Goal: Communication & Community: Answer question/provide support

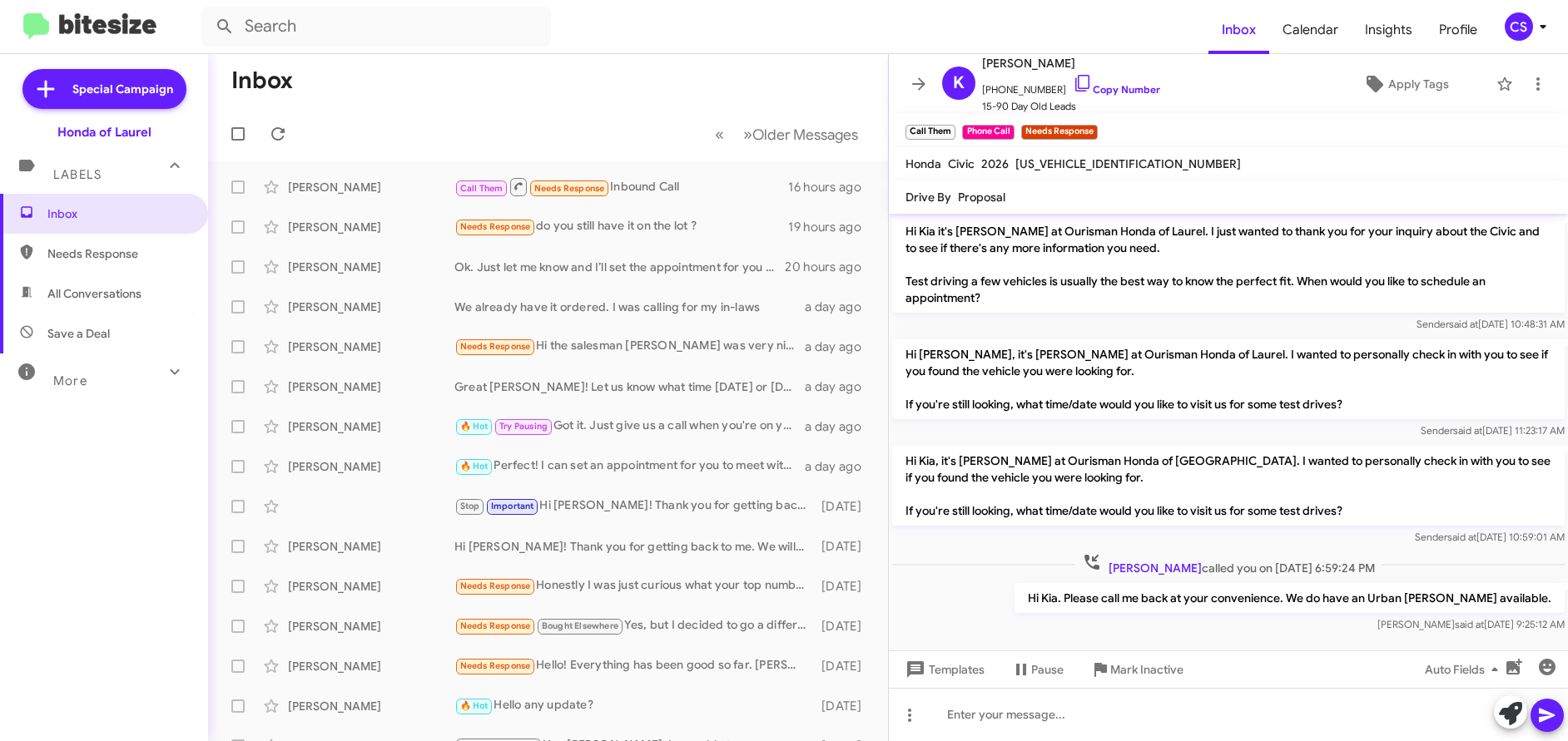
scroll to position [594, 0]
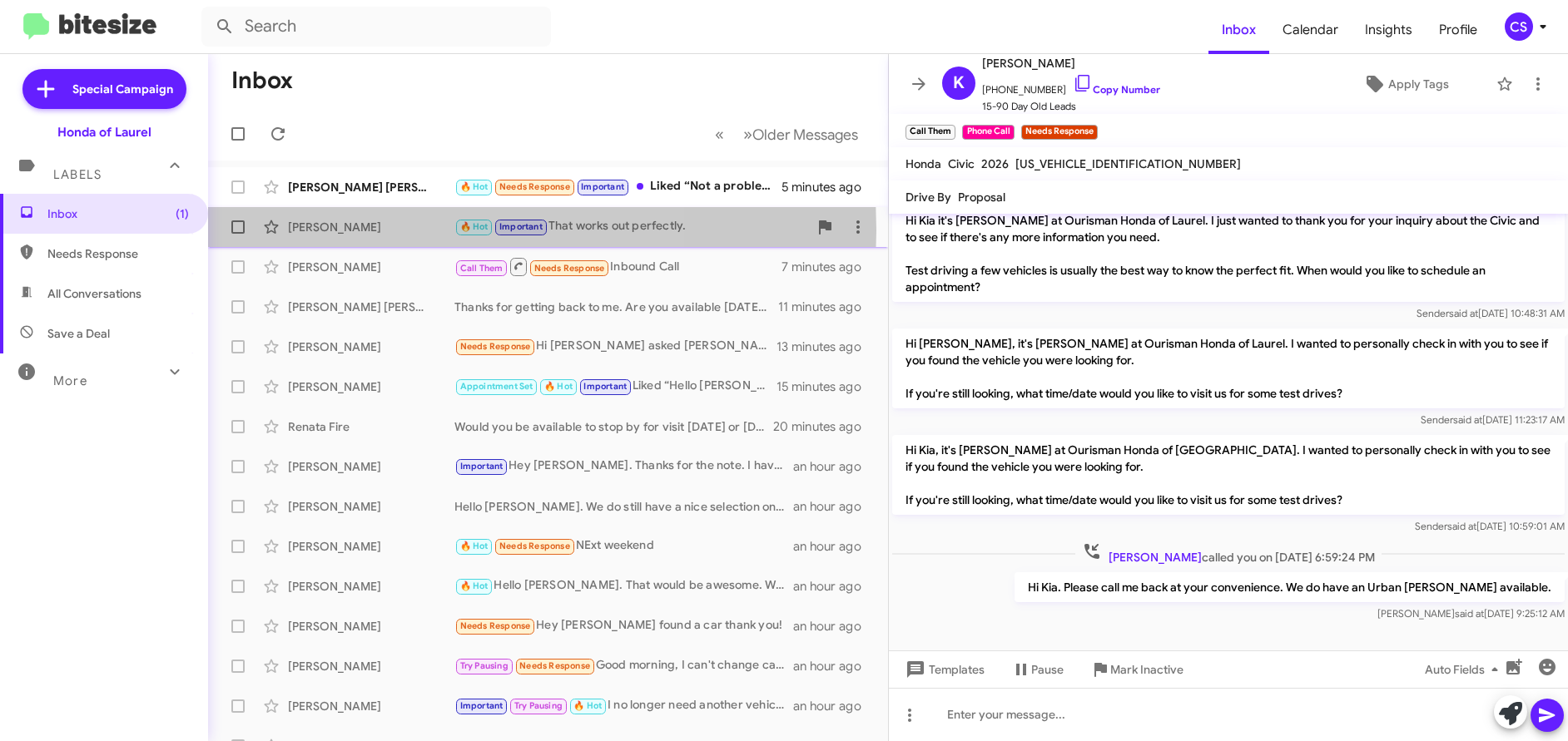
click at [357, 230] on div "[PERSON_NAME]" at bounding box center [371, 227] width 167 height 17
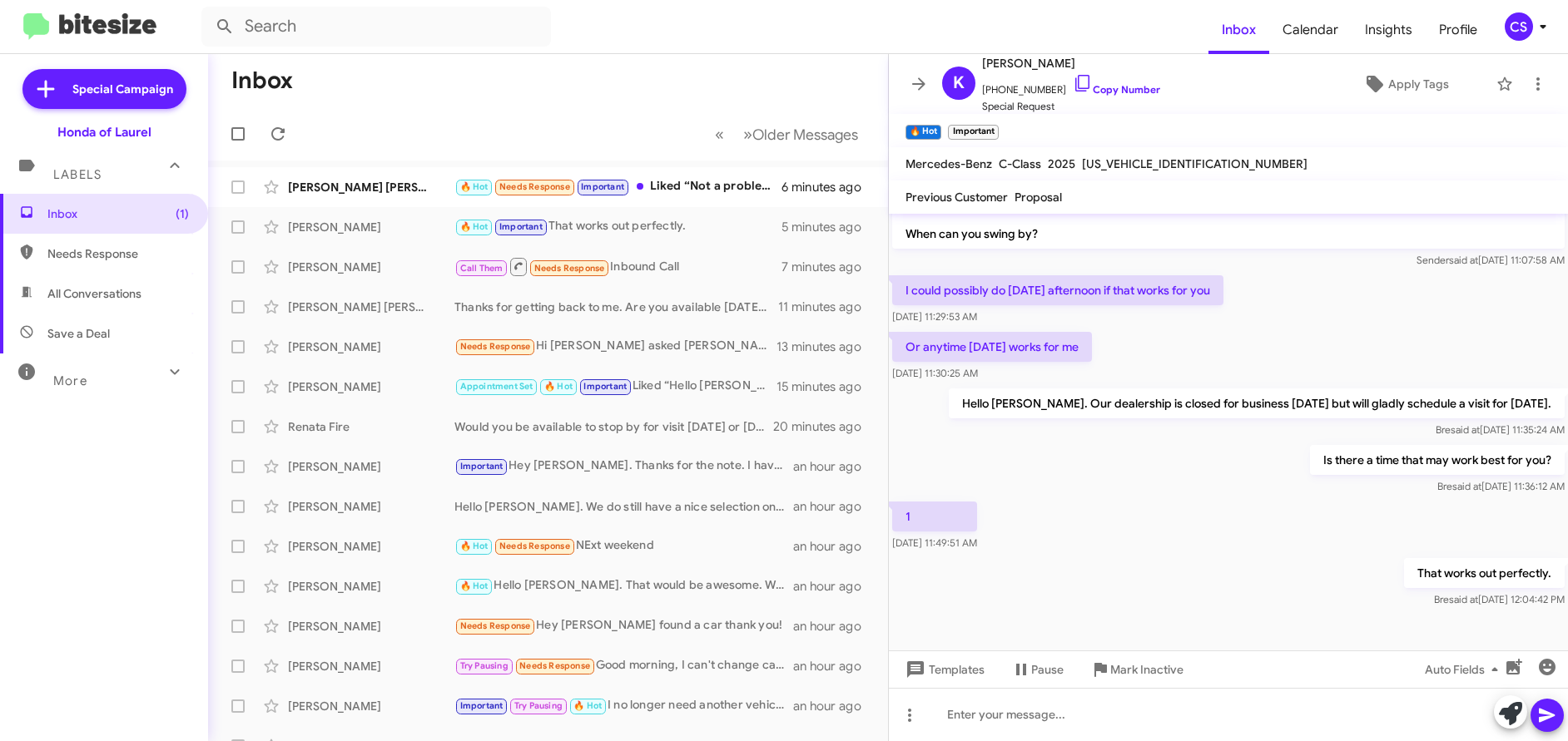
scroll to position [498, 0]
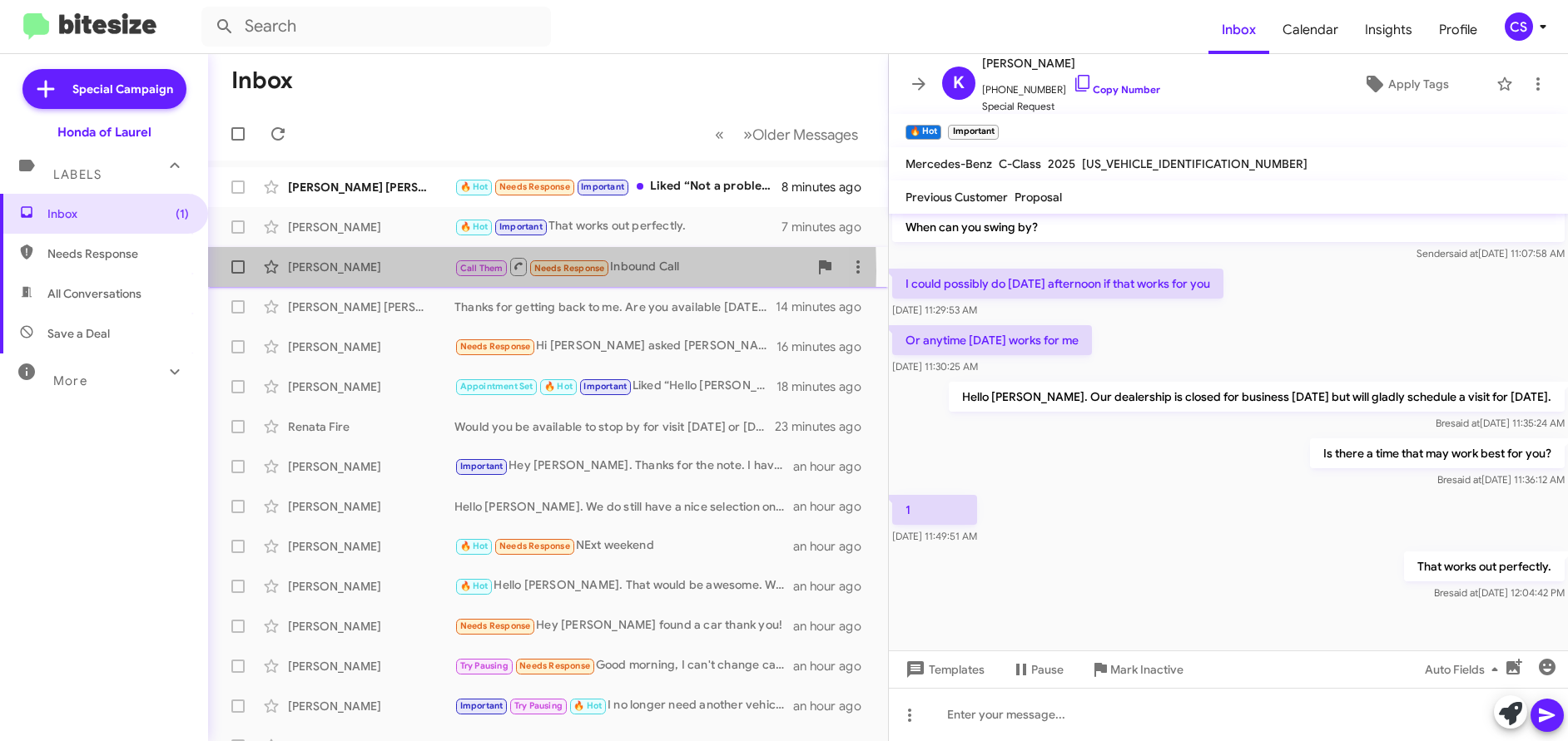
click at [334, 271] on div "[PERSON_NAME]" at bounding box center [371, 267] width 167 height 17
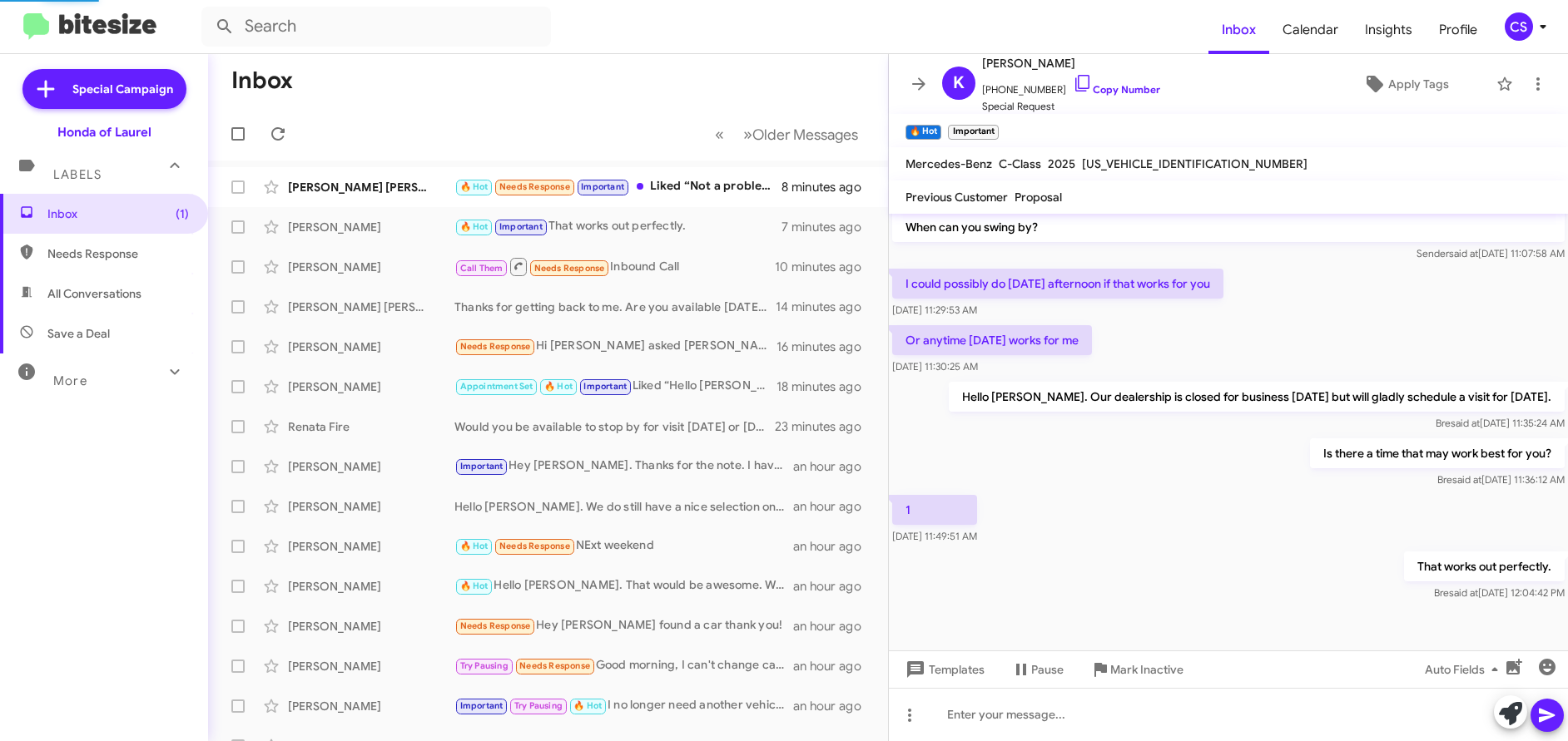
scroll to position [629, 0]
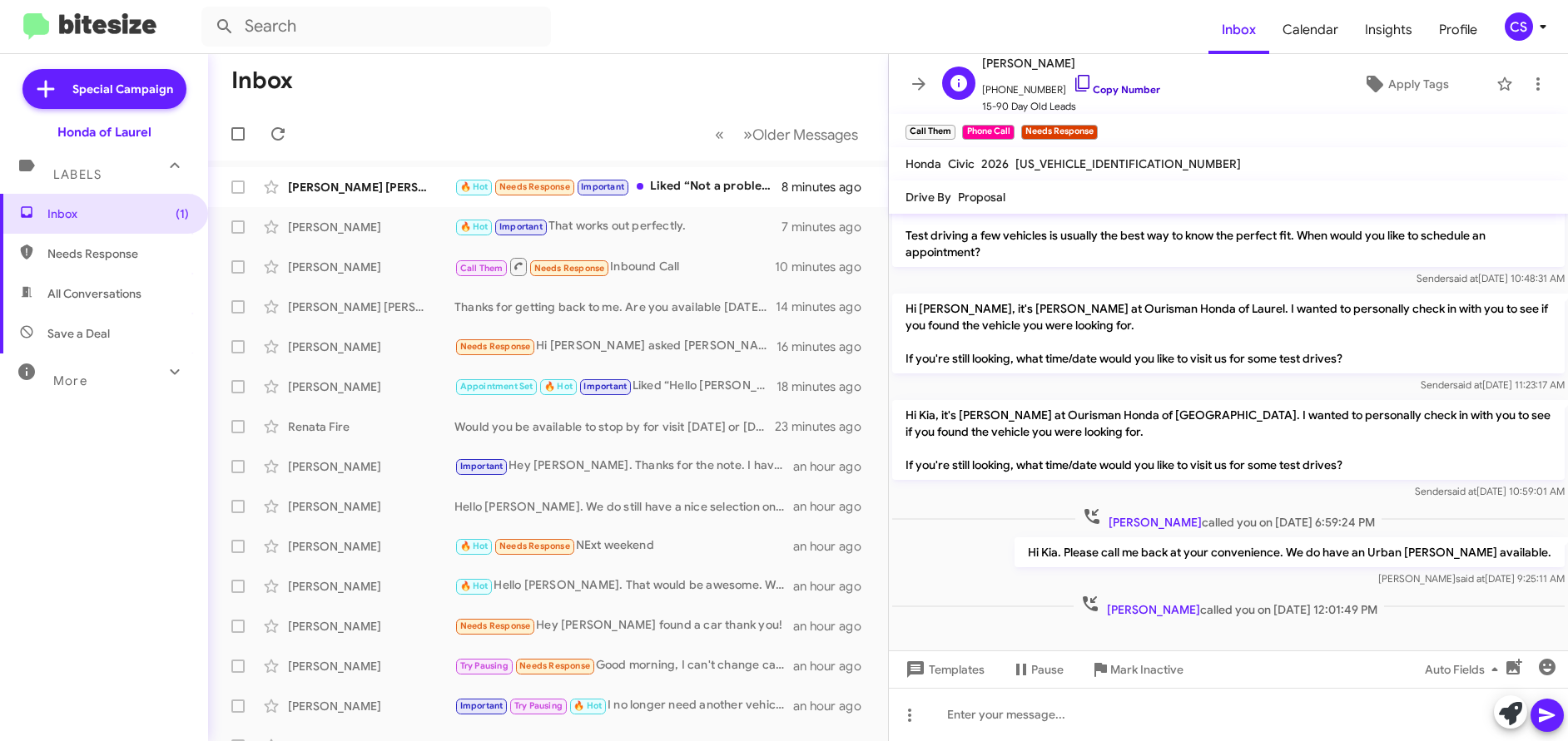
click at [1122, 87] on link "Copy Number" at bounding box center [1116, 89] width 88 height 13
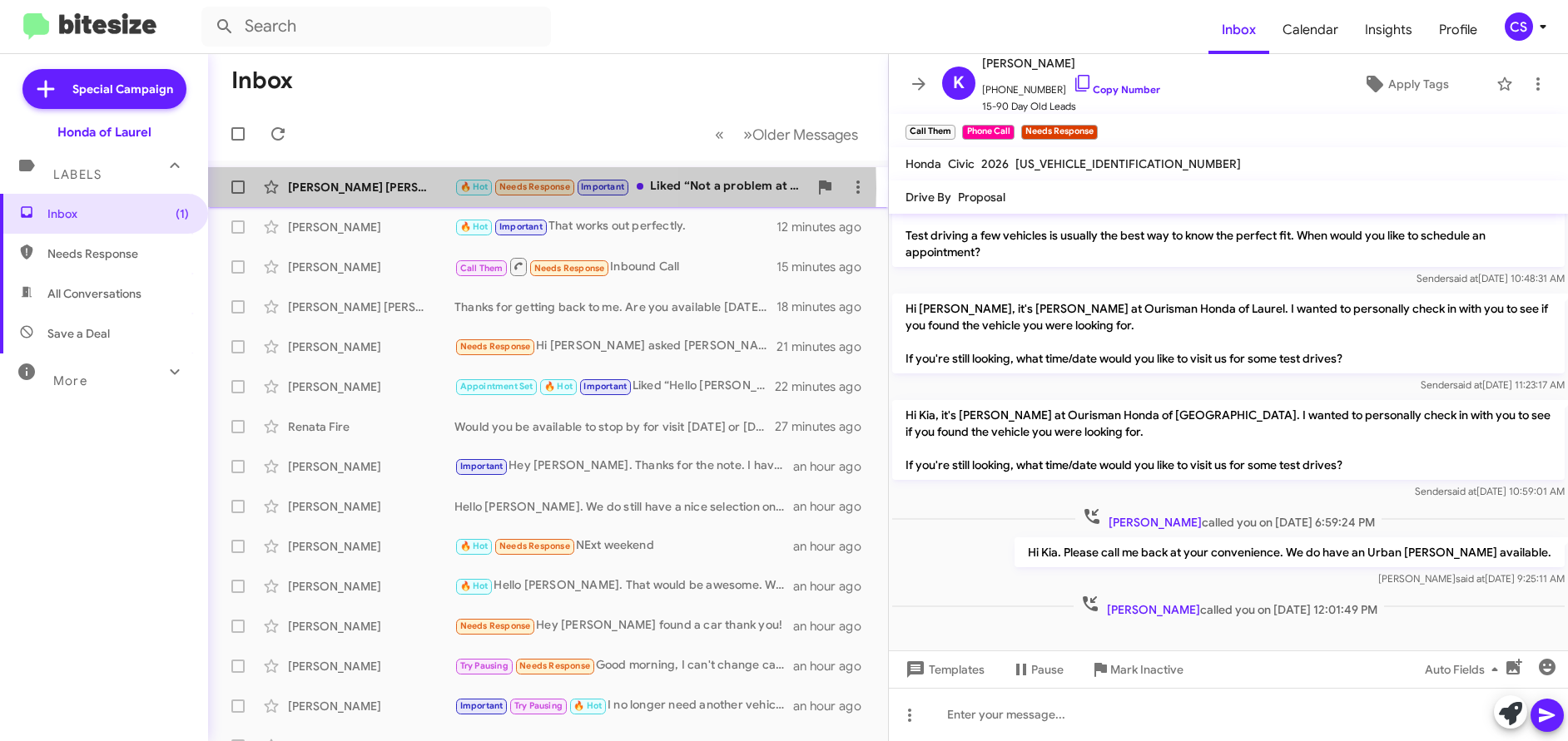
click at [354, 188] on div "[PERSON_NAME] [PERSON_NAME]" at bounding box center [371, 187] width 167 height 17
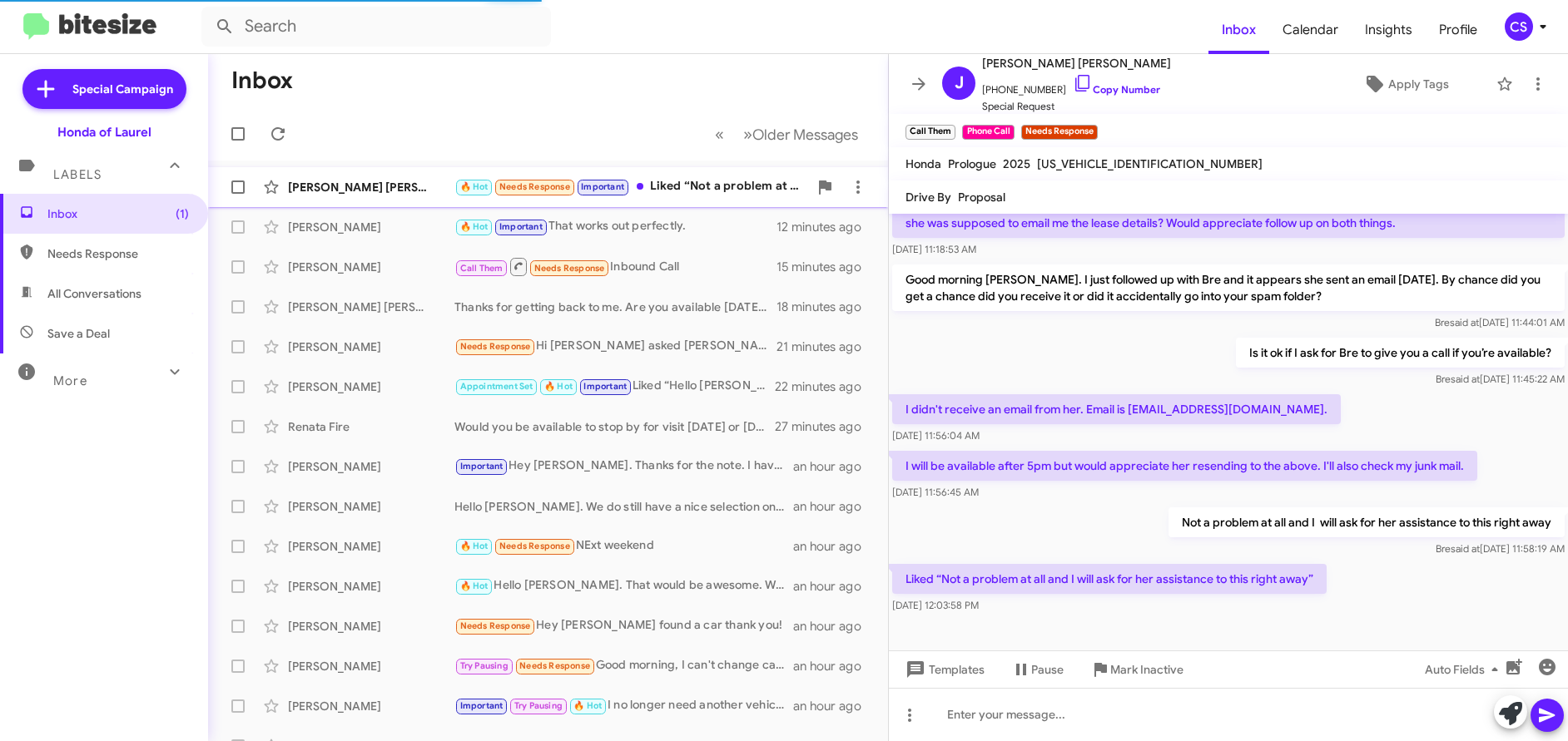
scroll to position [199, 0]
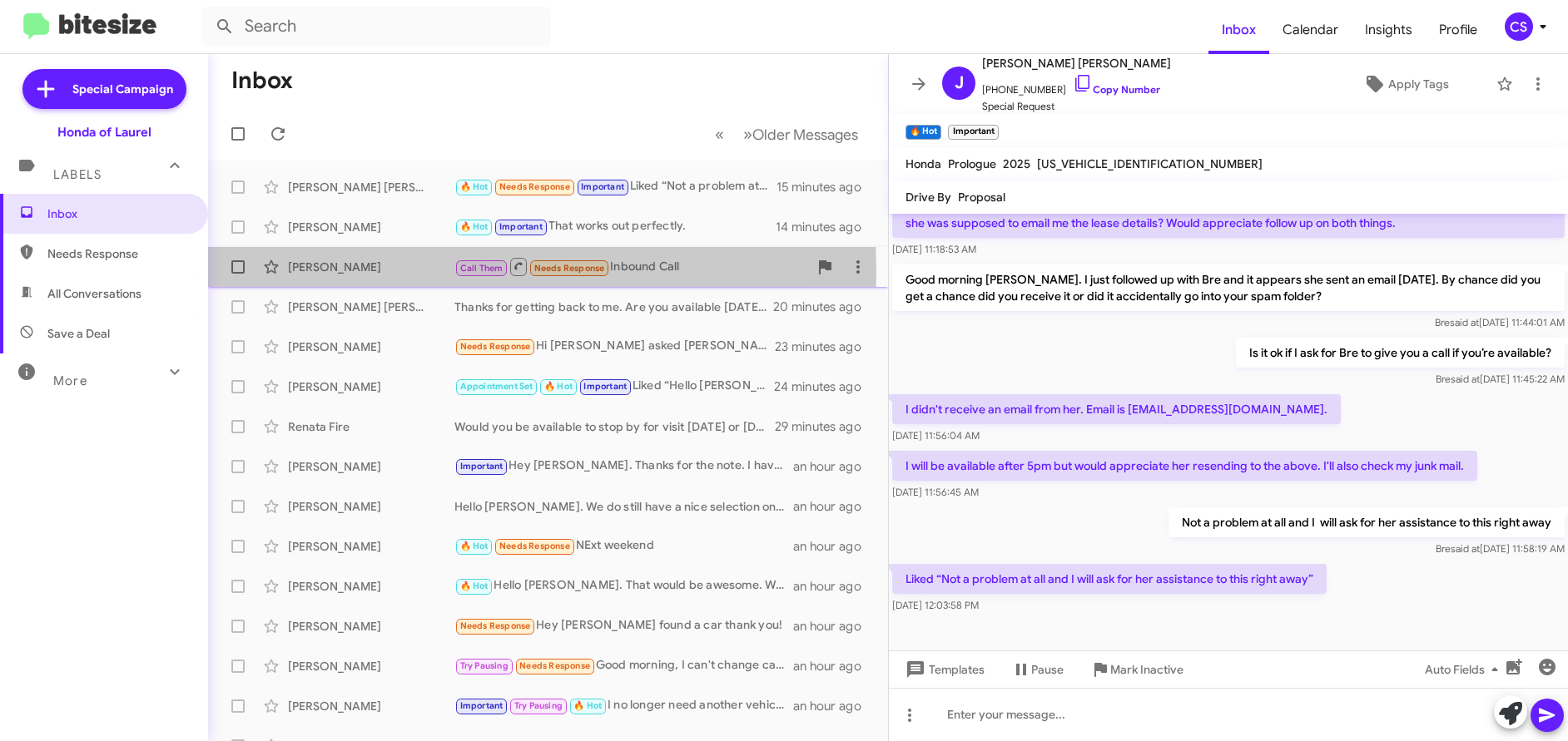
click at [314, 273] on div "[PERSON_NAME]" at bounding box center [371, 267] width 167 height 17
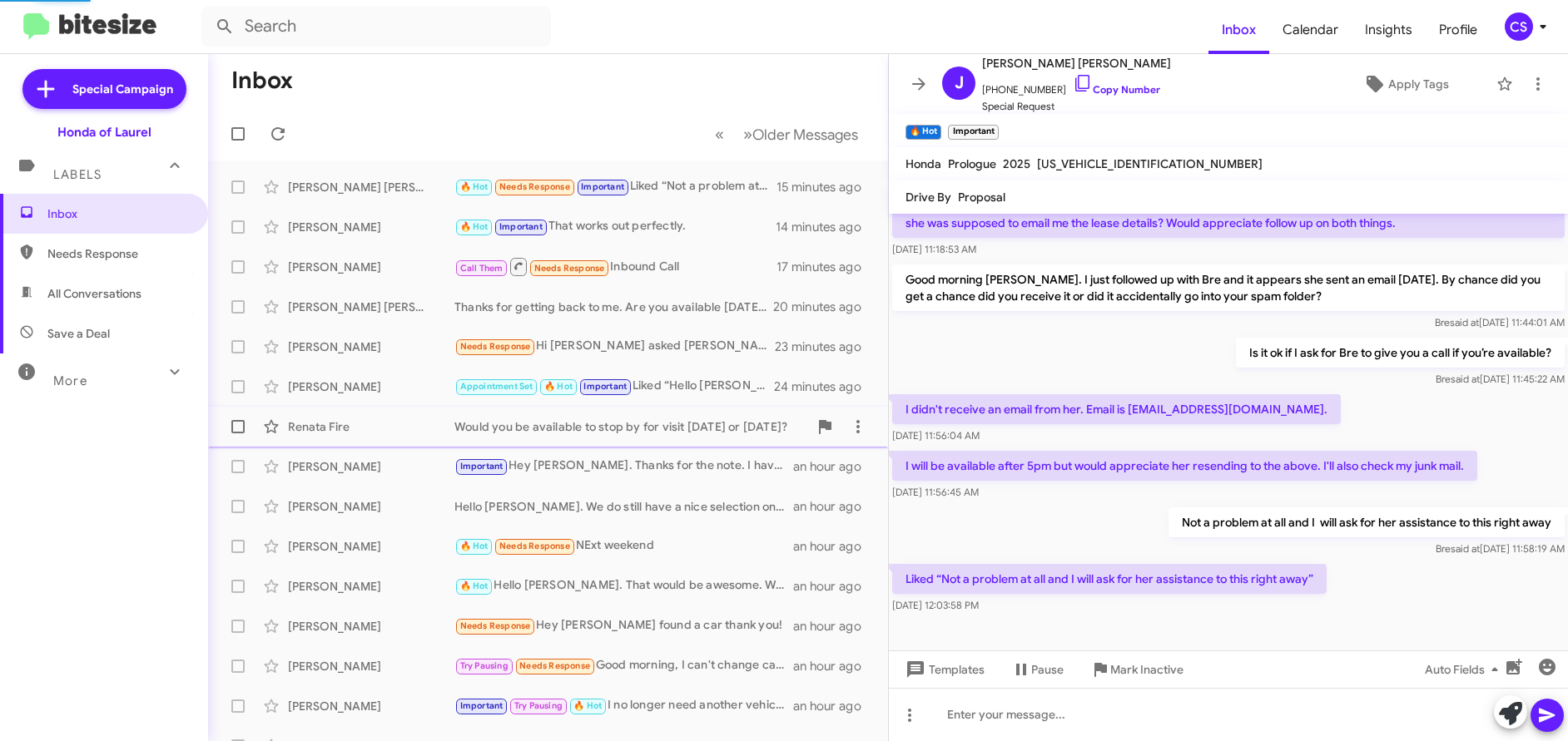
scroll to position [629, 0]
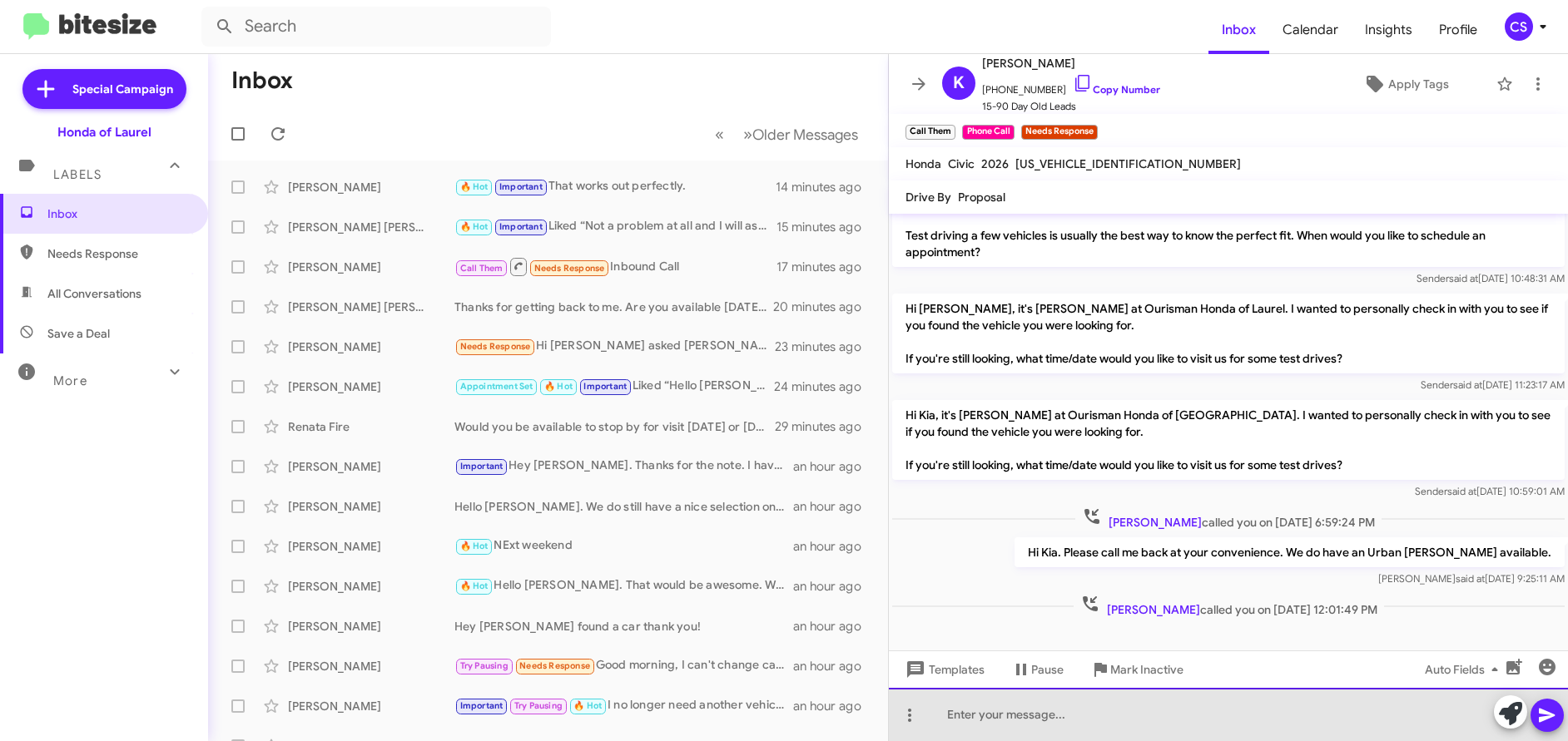
click at [959, 714] on div at bounding box center [1228, 715] width 679 height 53
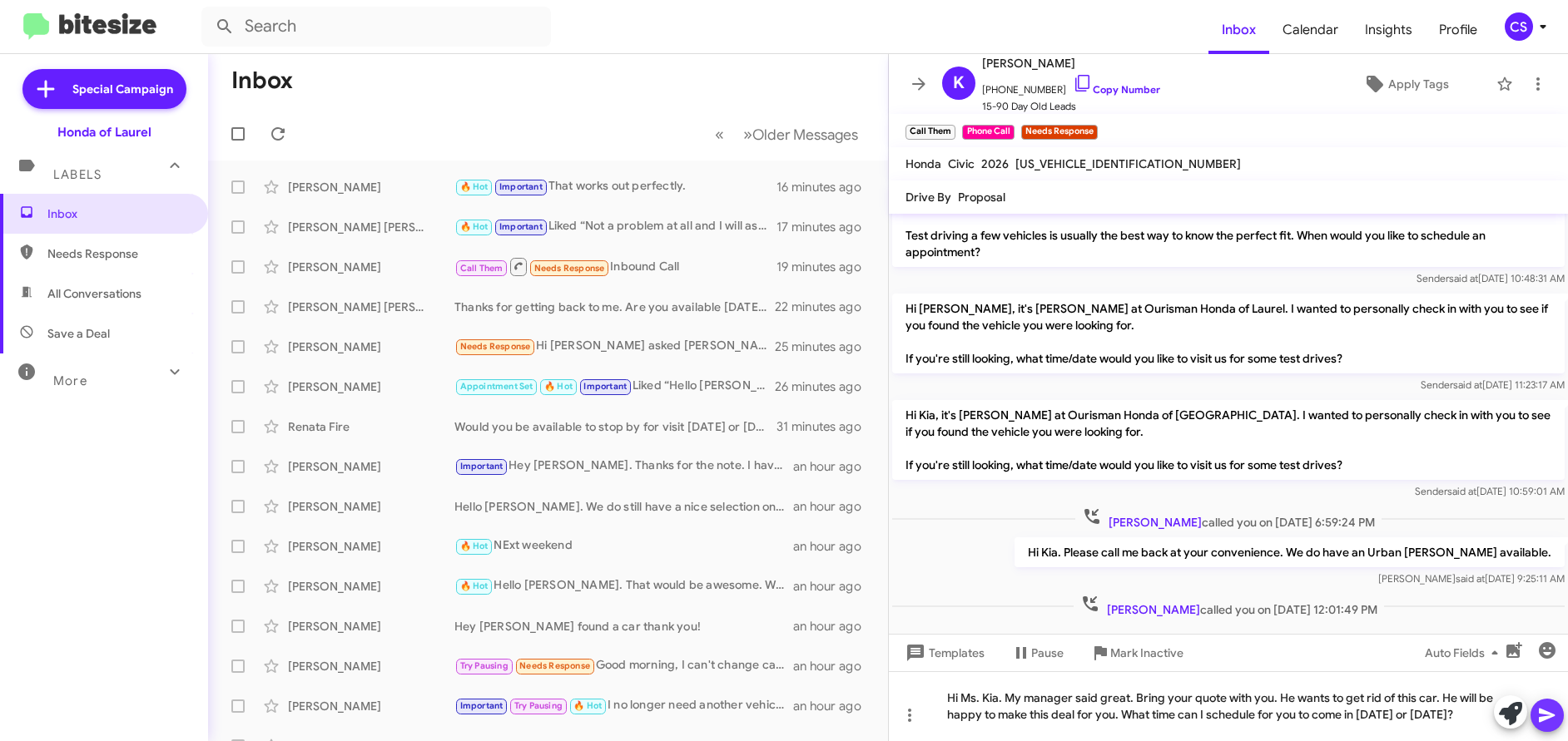
click at [1548, 714] on icon at bounding box center [1547, 715] width 20 height 20
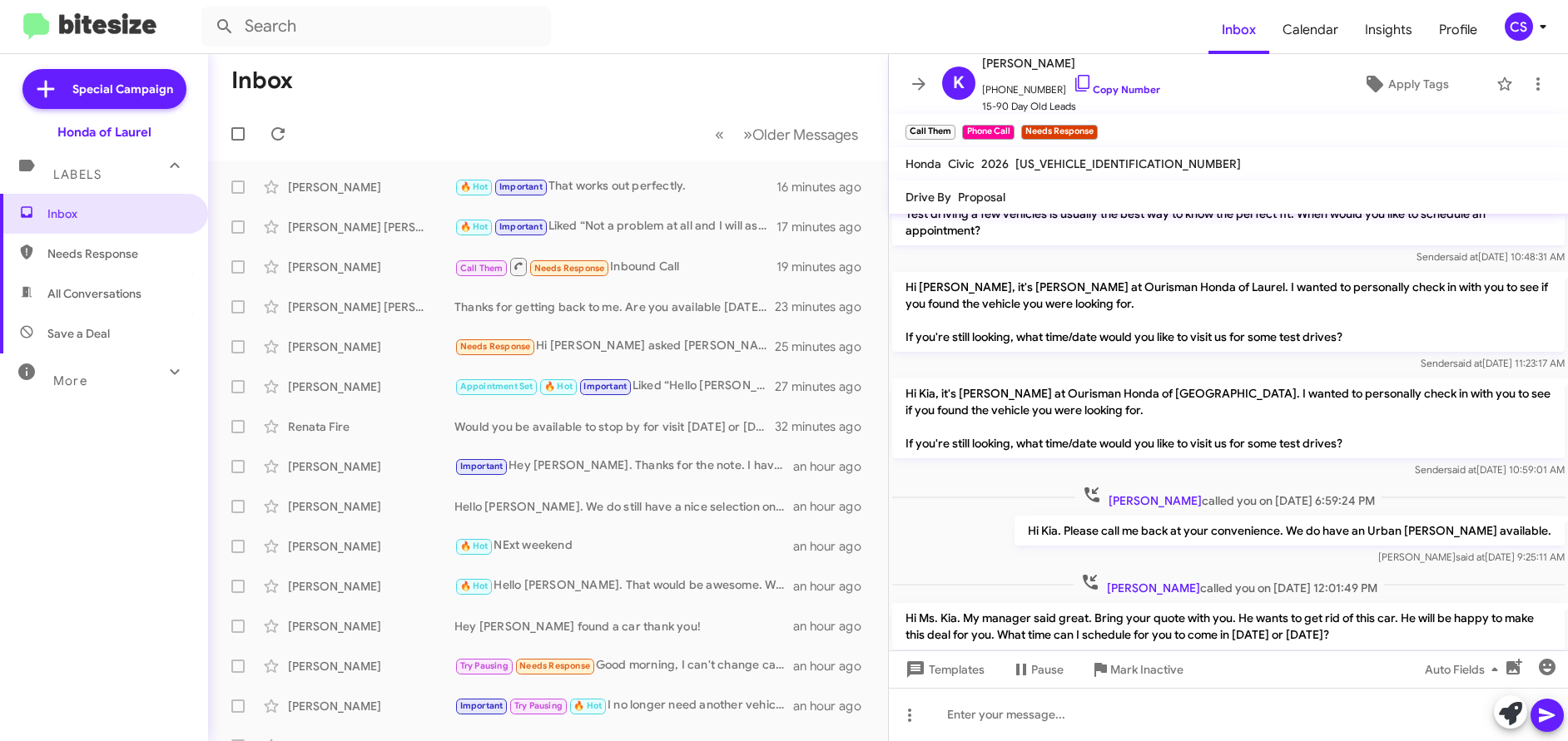
scroll to position [706, 0]
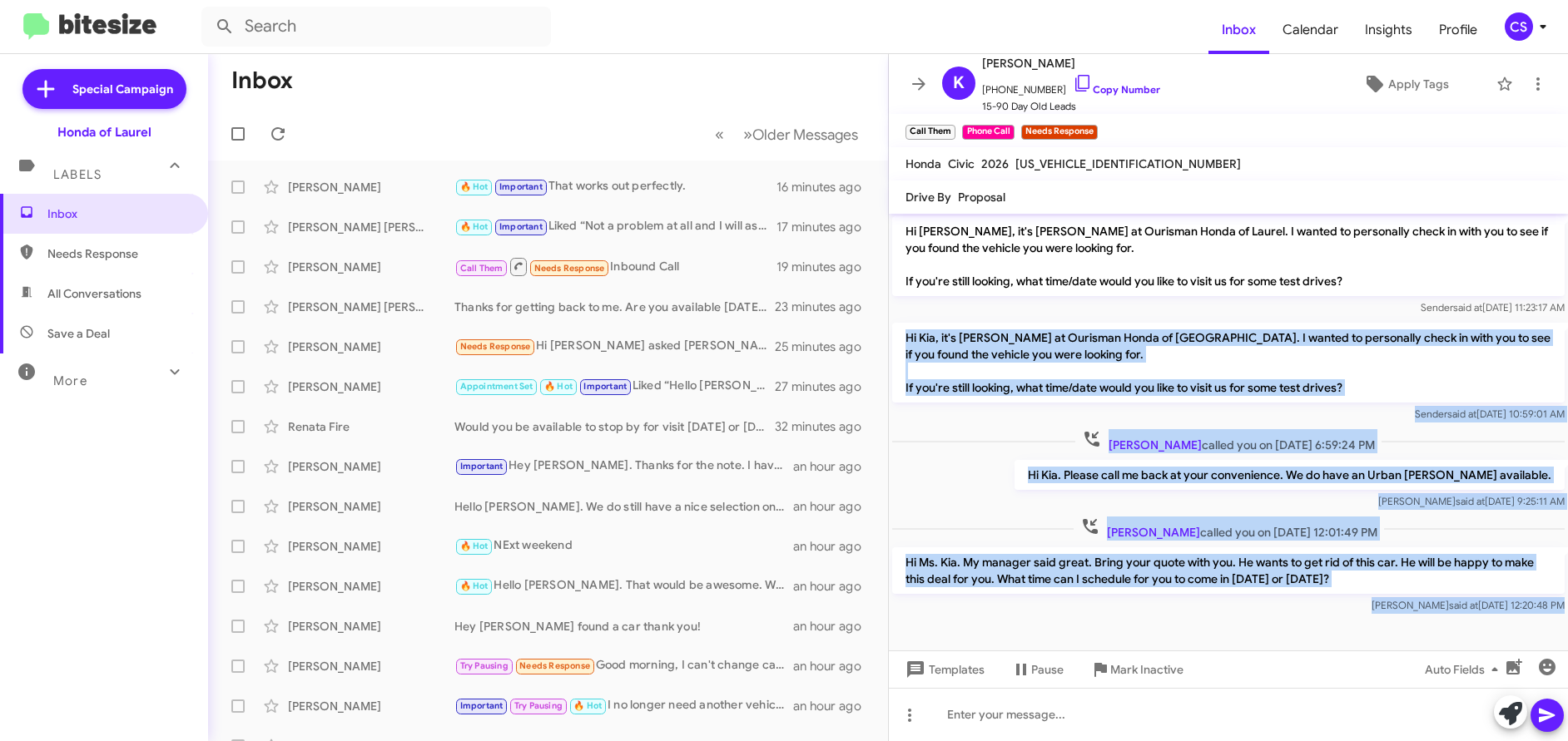
drag, startPoint x: 905, startPoint y: 322, endPoint x: 1279, endPoint y: 644, distance: 493.5
click at [1276, 644] on cdk-virtual-scroll-viewport "Hi [PERSON_NAME], it’s [PERSON_NAME], General Manager at Ourisman Honda of Laur…" at bounding box center [1228, 432] width 679 height 437
copy div "Hi Kia, it's [PERSON_NAME] at Ourisman Honda of [GEOGRAPHIC_DATA]. I wanted to …"
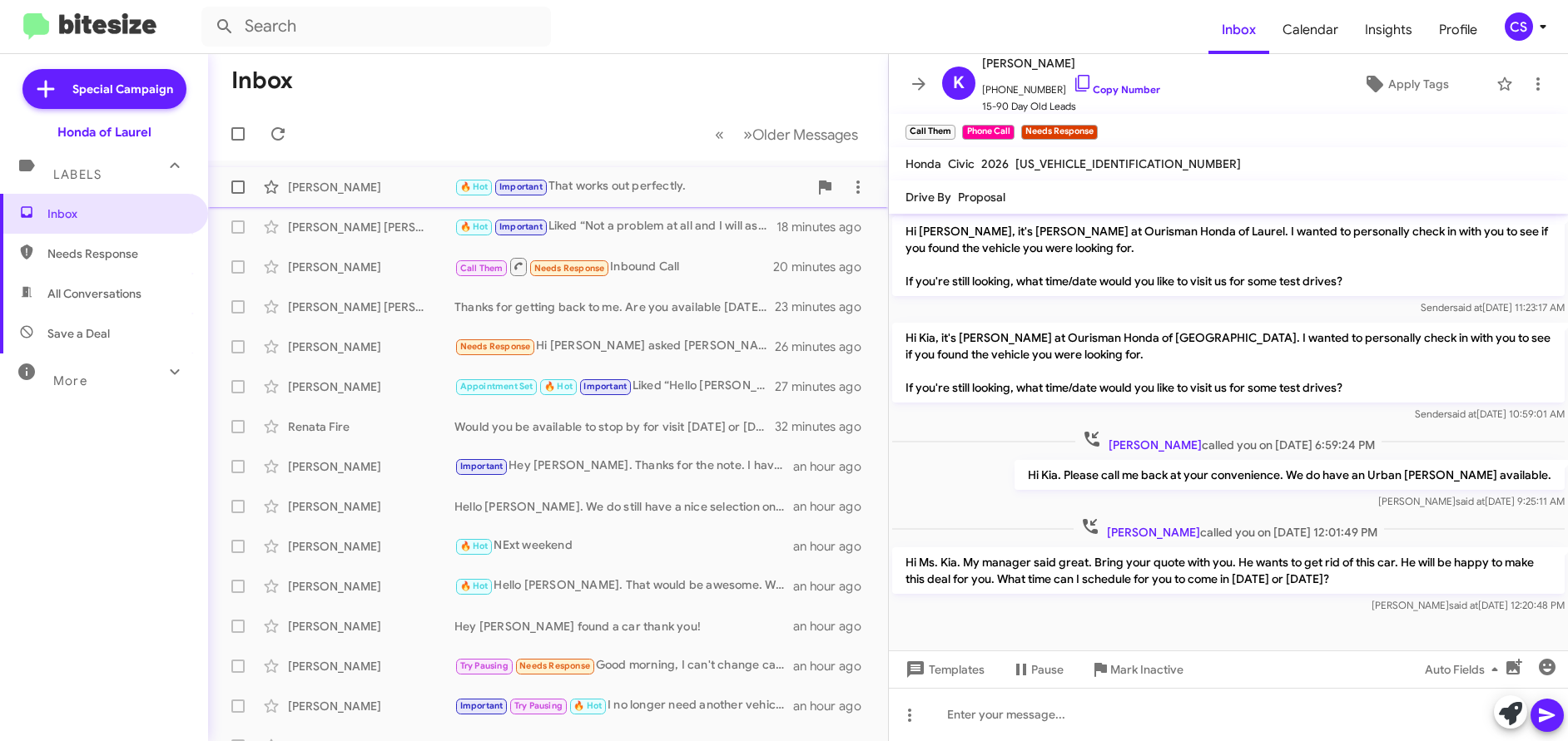
click at [341, 190] on div "[PERSON_NAME]" at bounding box center [371, 187] width 167 height 17
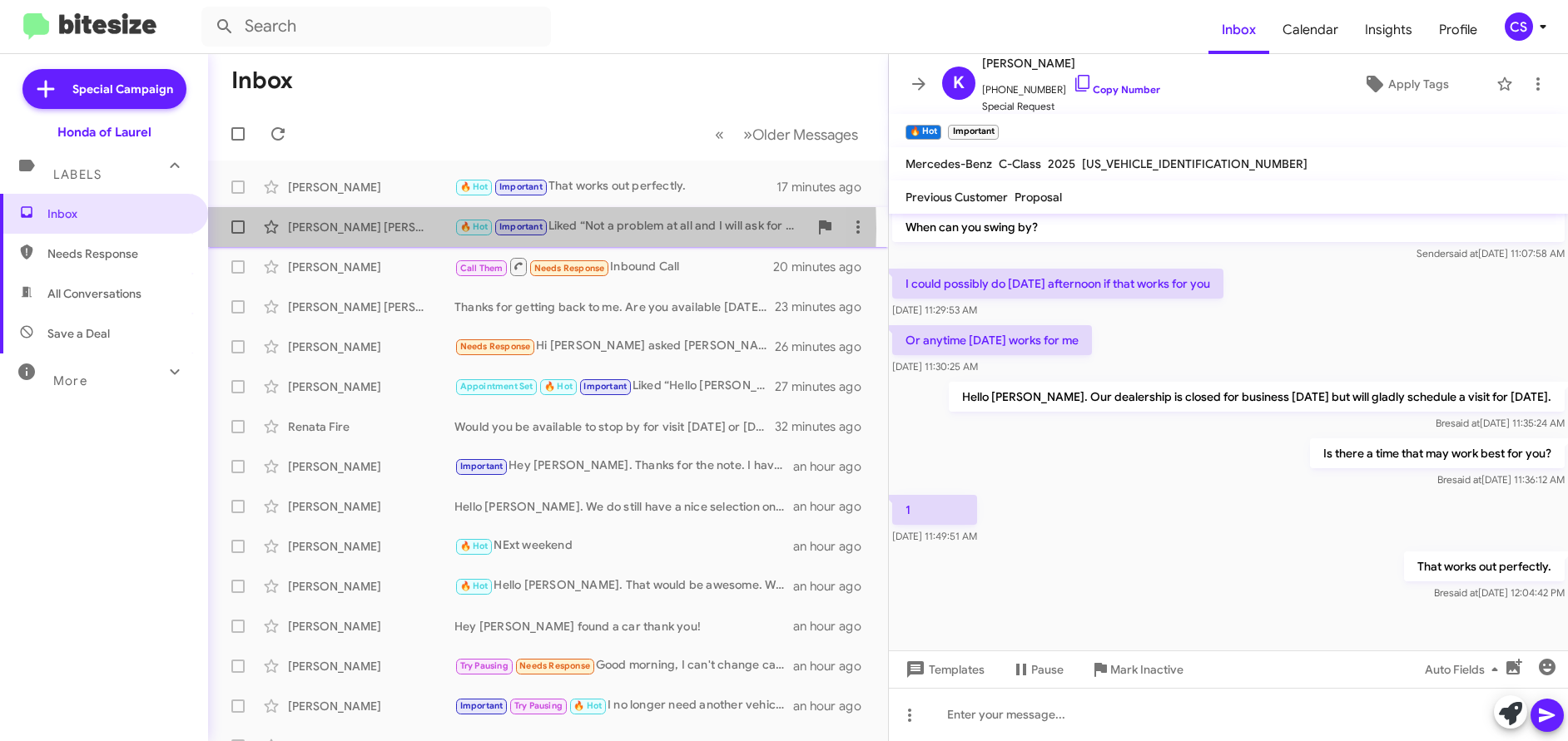
click at [332, 229] on div "[PERSON_NAME] [PERSON_NAME]" at bounding box center [371, 227] width 167 height 17
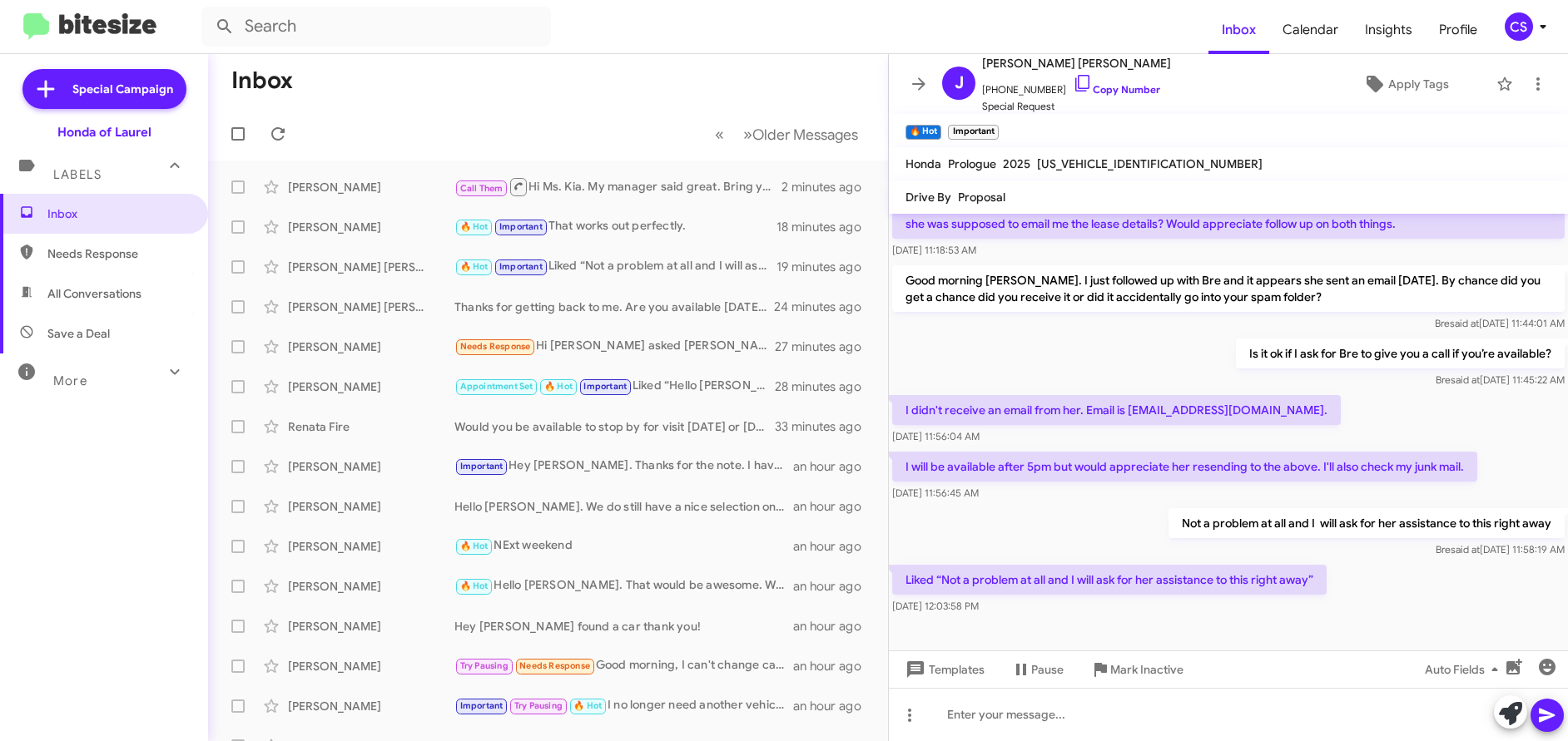
scroll to position [199, 0]
click at [107, 288] on span "All Conversations" at bounding box center [94, 294] width 94 height 17
type input "in:all-conversations"
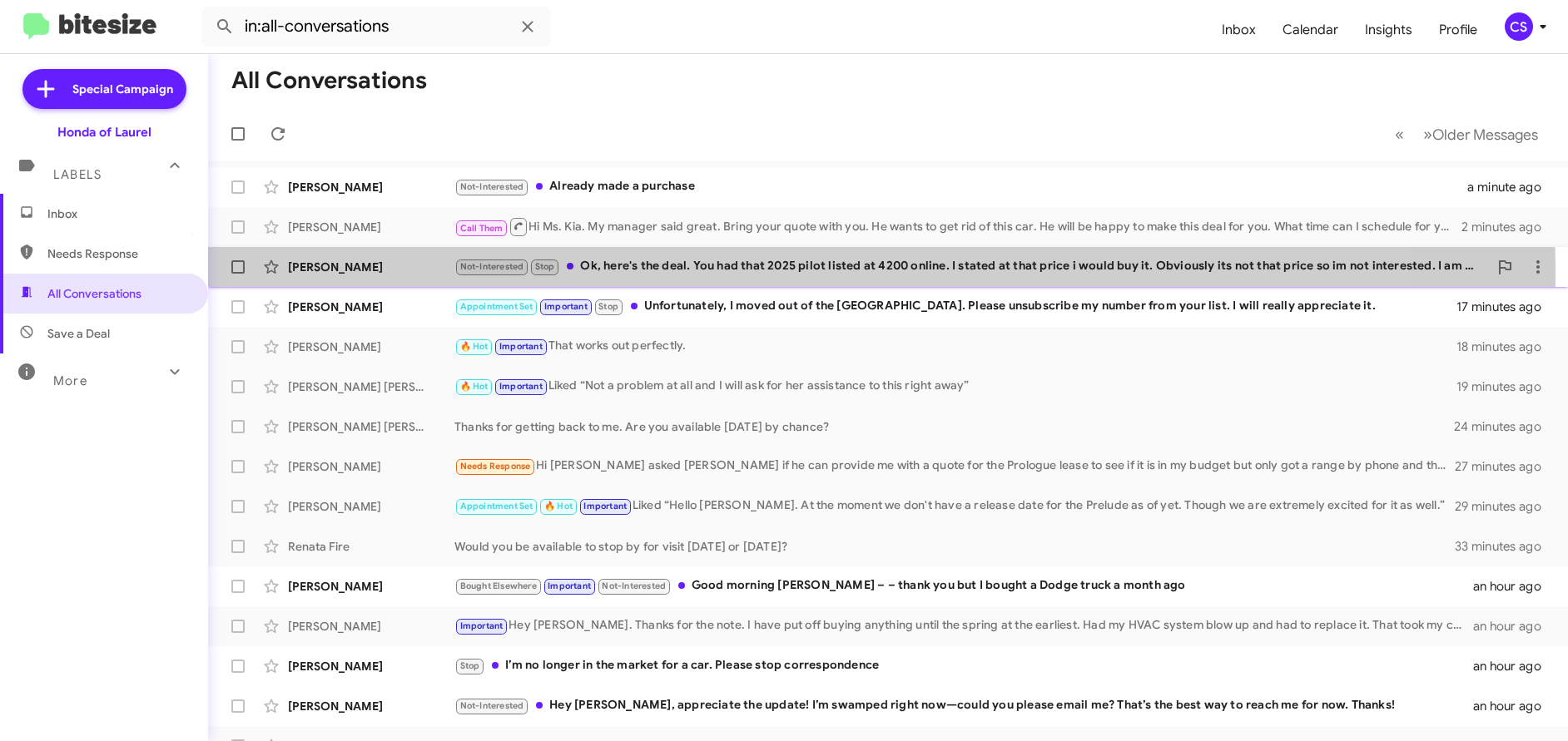
click at [321, 269] on div "[PERSON_NAME]" at bounding box center [371, 267] width 167 height 17
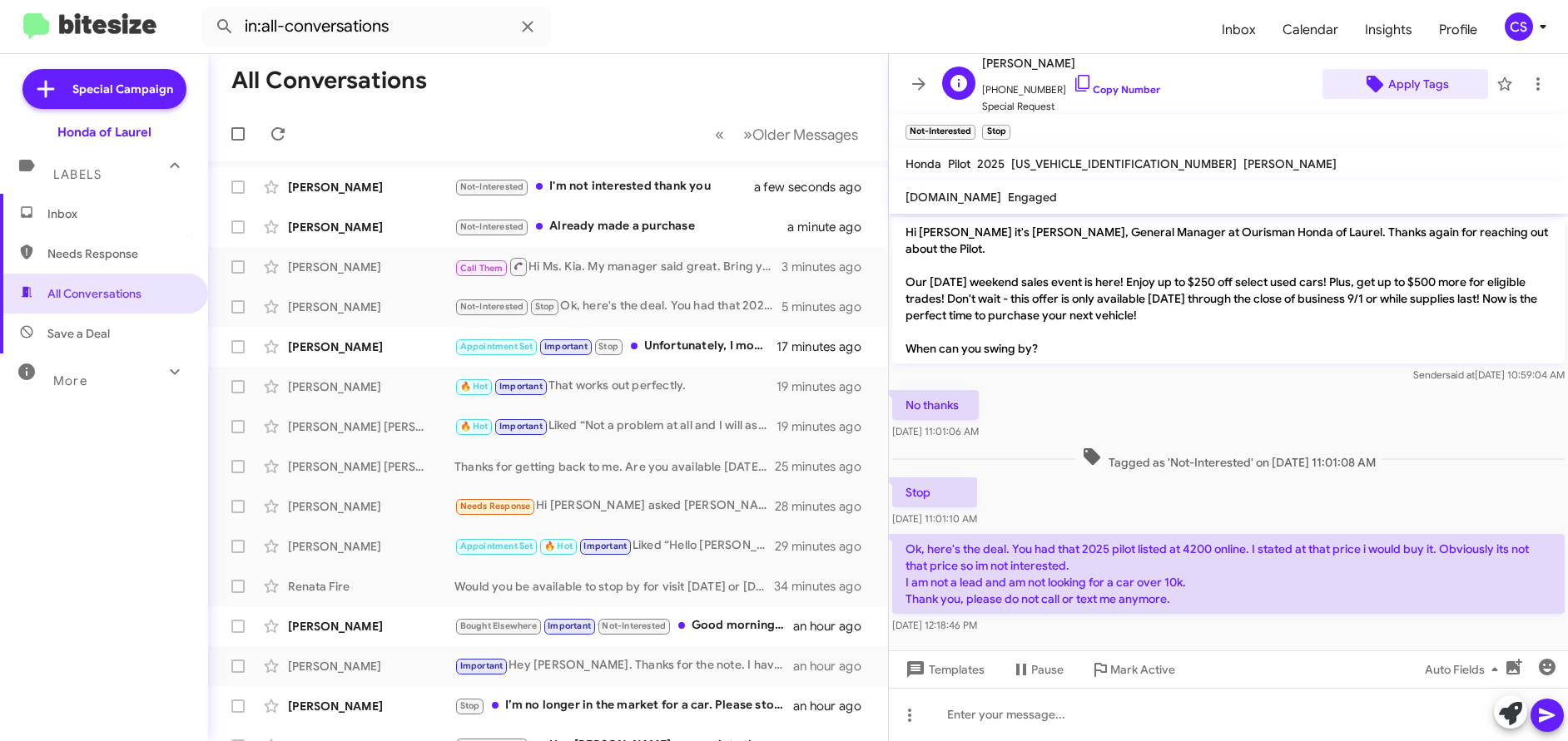
click at [1407, 84] on span "Apply Tags" at bounding box center [1419, 84] width 61 height 29
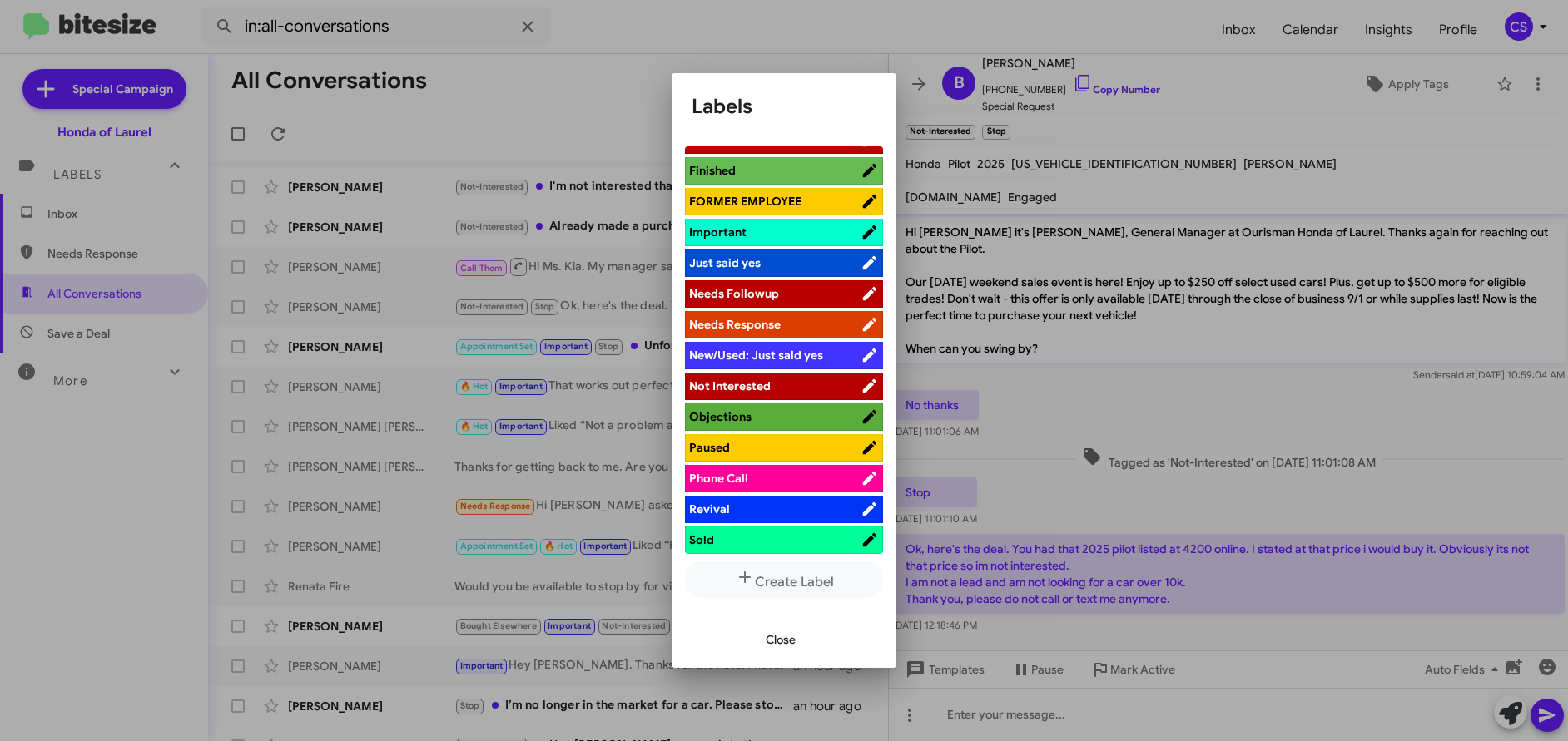
scroll to position [567, 0]
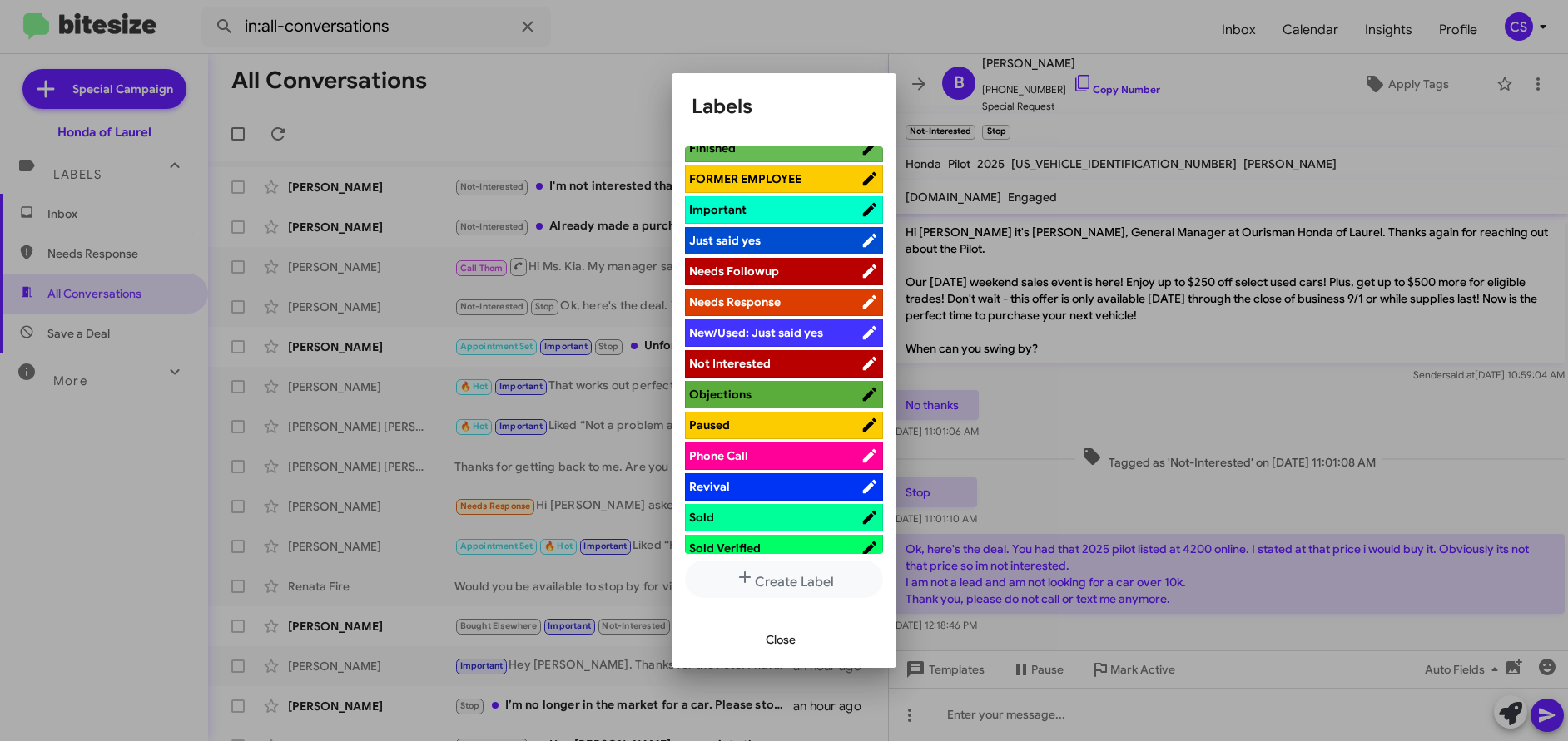
click at [756, 367] on span "Not Interested" at bounding box center [729, 363] width 81 height 15
click at [786, 645] on span "Close" at bounding box center [780, 640] width 29 height 29
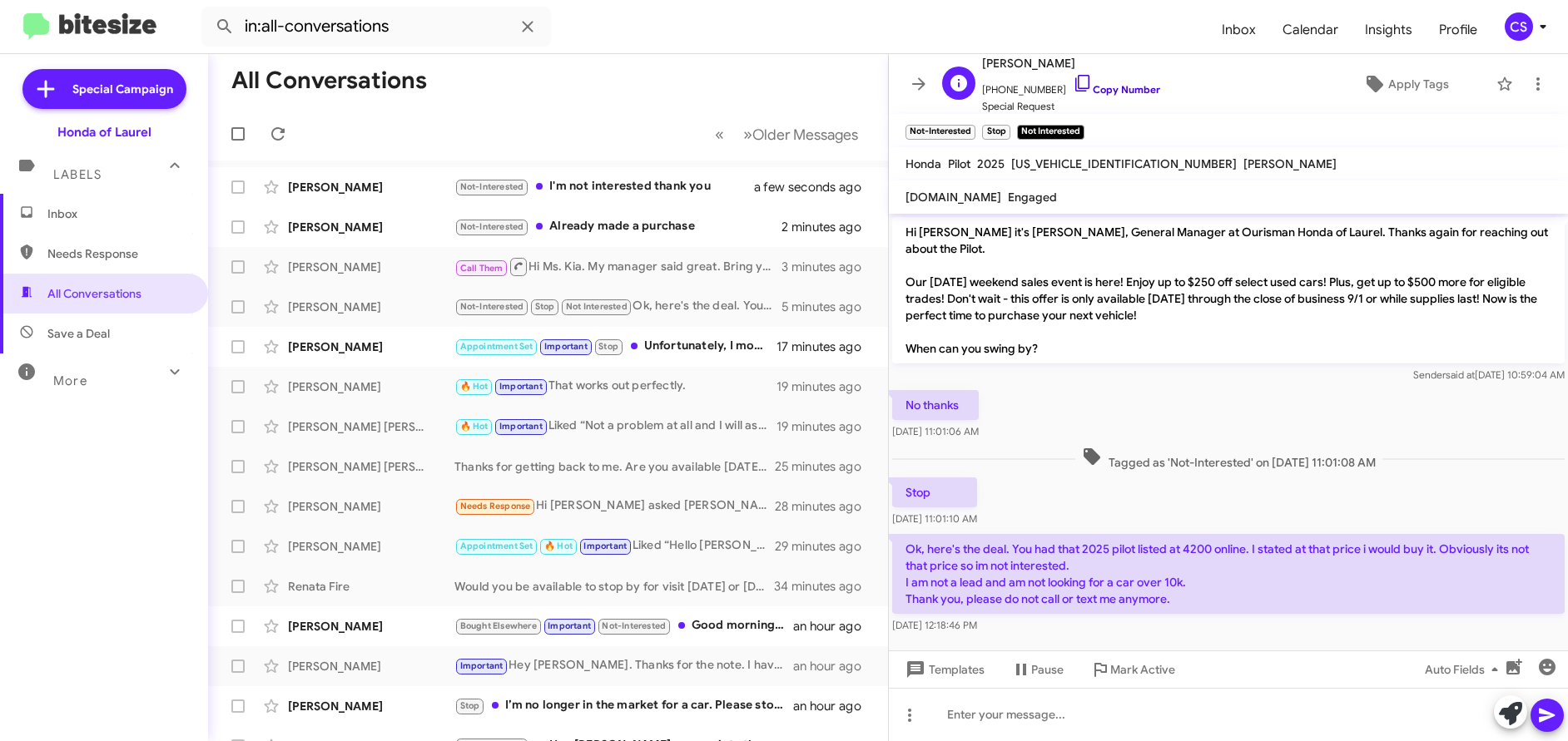
click at [1119, 91] on link "Copy Number" at bounding box center [1116, 89] width 88 height 13
drag, startPoint x: 905, startPoint y: 235, endPoint x: 1277, endPoint y: 648, distance: 555.8
click at [1277, 648] on cdk-virtual-scroll-viewport "Hi [PERSON_NAME] it's [PERSON_NAME], General Manager at Ourisman Honda of Laure…" at bounding box center [1228, 432] width 679 height 437
click at [57, 209] on span "Inbox" at bounding box center [117, 214] width 141 height 17
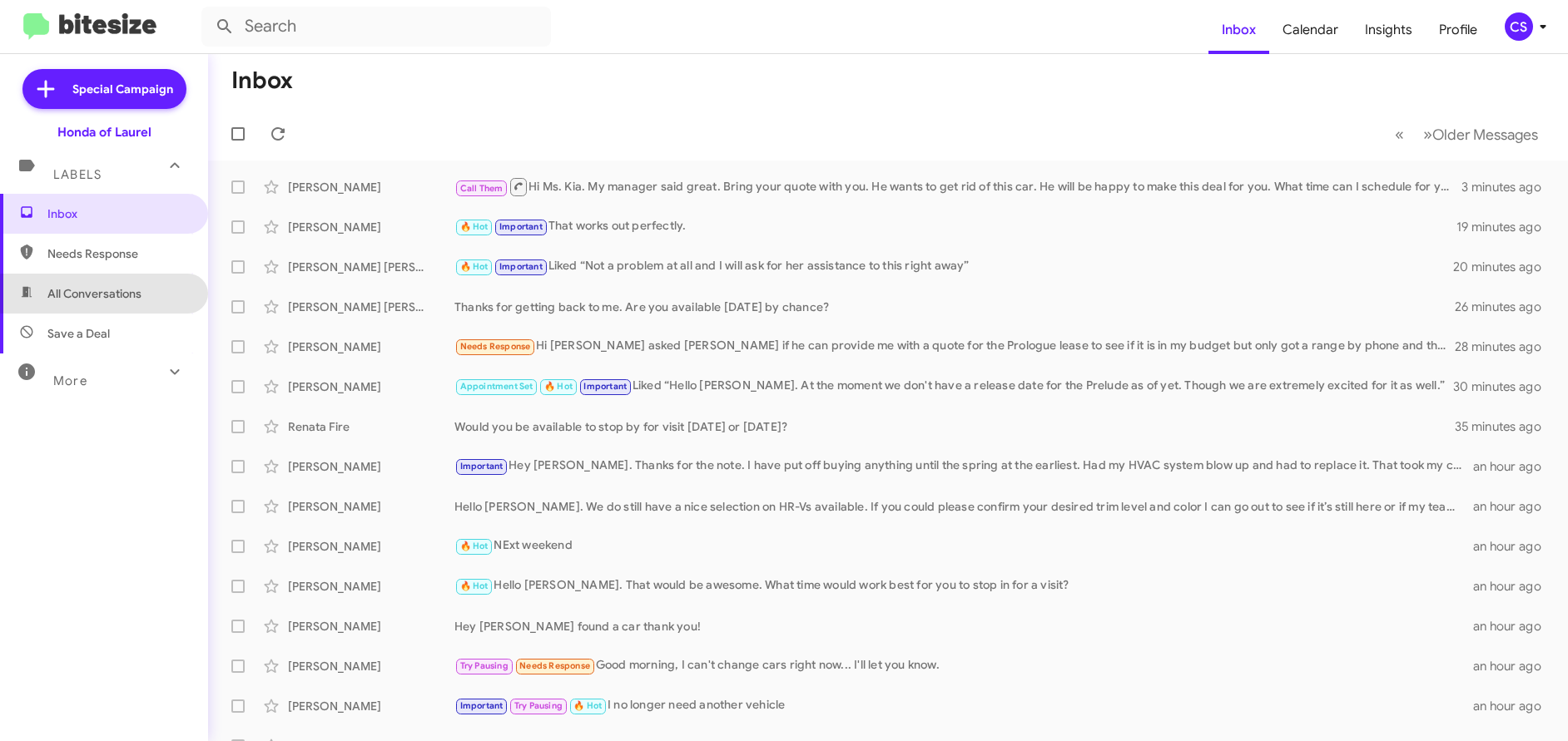
click at [103, 293] on span "All Conversations" at bounding box center [94, 294] width 94 height 17
type input "in:all-conversations"
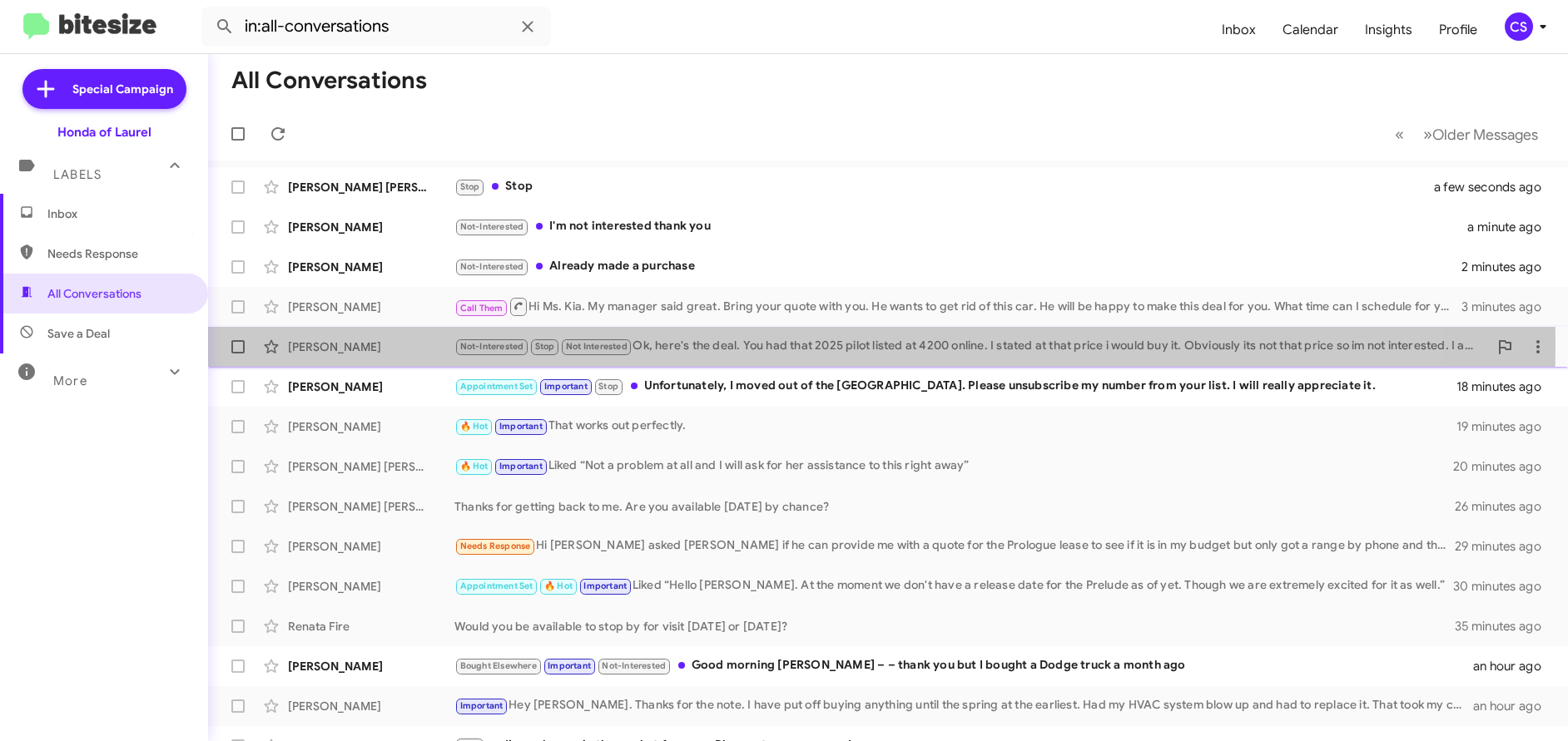
click at [336, 344] on div "[PERSON_NAME]" at bounding box center [371, 347] width 167 height 17
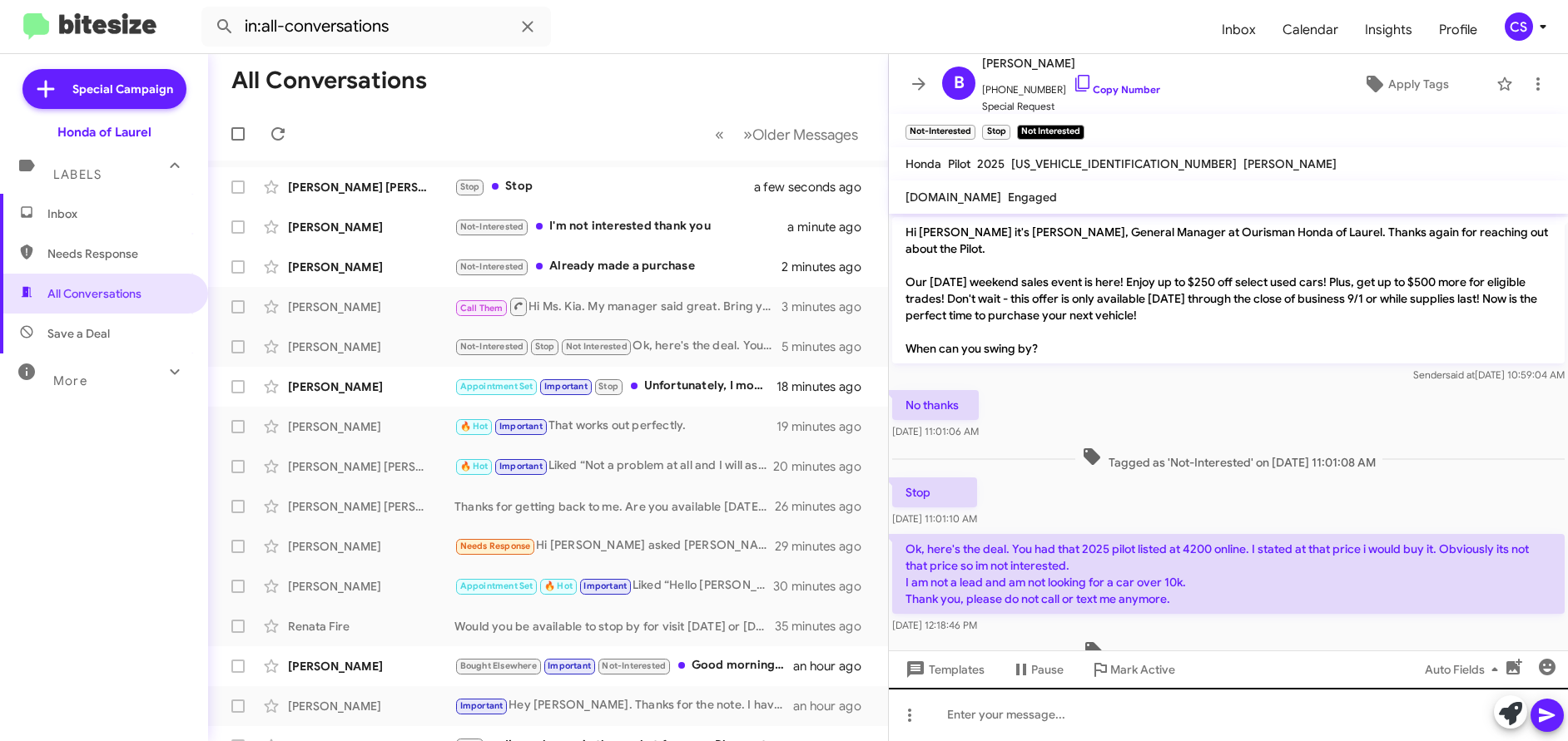
scroll to position [42, 0]
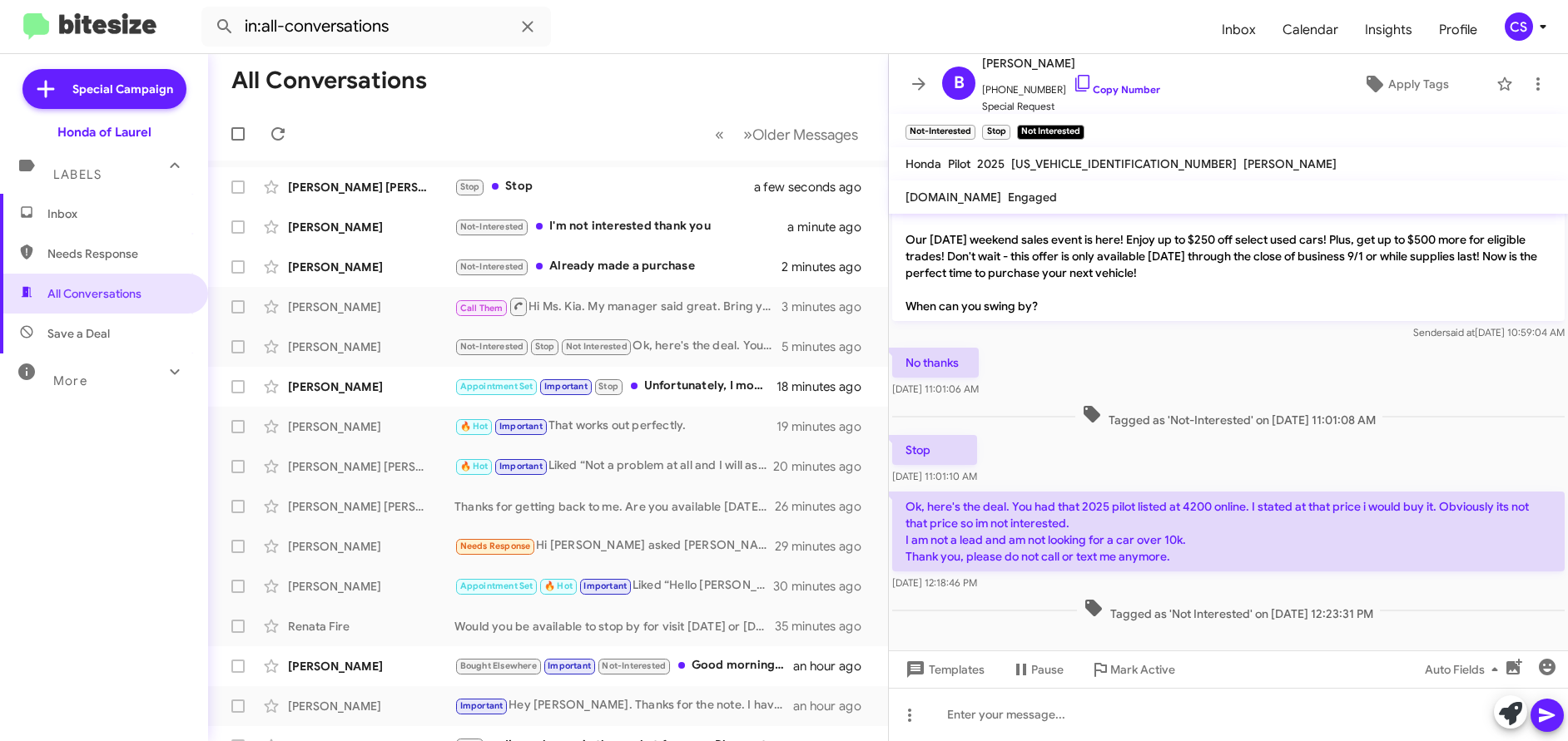
drag, startPoint x: 907, startPoint y: 231, endPoint x: 1364, endPoint y: 757, distance: 696.8
click at [1364, 740] on html "in:all-conversations Inbox Calendar Insights Profile CS Special Campaign Honda …" at bounding box center [784, 370] width 1568 height 741
copy body "Hi [PERSON_NAME] it's [PERSON_NAME], General Manager at Ourisman Honda of Laure…"
click at [1390, 159] on mat-toolbar "Honda Pilot 2025 [US_VEHICLE_IDENTIFICATION_NUMBER] [PERSON_NAME]" at bounding box center [1228, 164] width 679 height 33
drag, startPoint x: 904, startPoint y: 542, endPoint x: 1195, endPoint y: 555, distance: 291.3
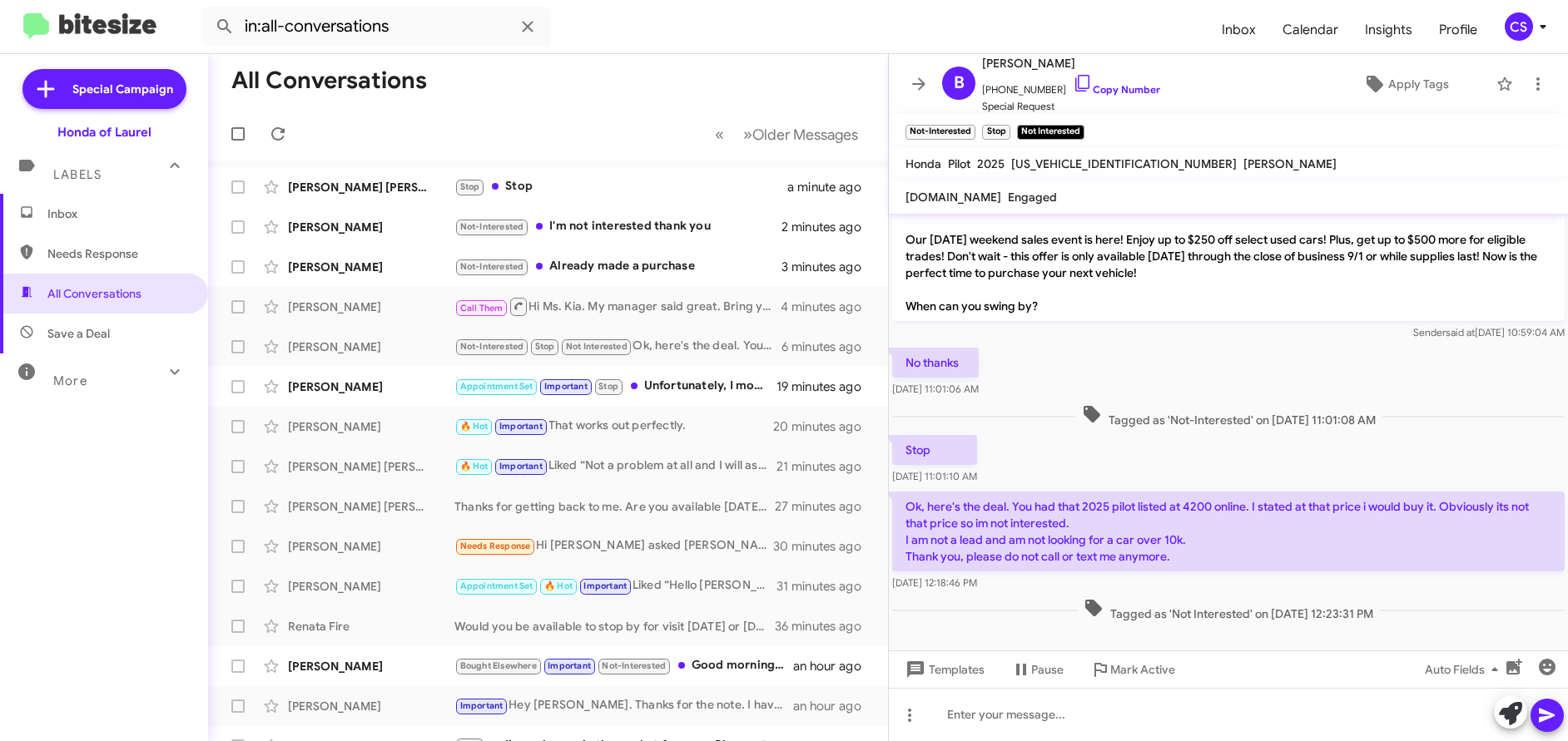
click at [1195, 555] on p "Ok, here's the deal. You had that 2025 pilot listed at 4200 online. I stated at…" at bounding box center [1228, 531] width 672 height 80
copy p "I am not a lead and am not looking for a car over 10k. Thank you, please do not…"
click at [1150, 303] on p "Hi [PERSON_NAME] it's [PERSON_NAME], General Manager at Ourisman Honda of Laure…" at bounding box center [1228, 248] width 672 height 147
drag, startPoint x: 908, startPoint y: 241, endPoint x: 1211, endPoint y: 270, distance: 304.4
click at [1211, 270] on p "Hi [PERSON_NAME] it's [PERSON_NAME], General Manager at Ourisman Honda of Laure…" at bounding box center [1228, 248] width 672 height 147
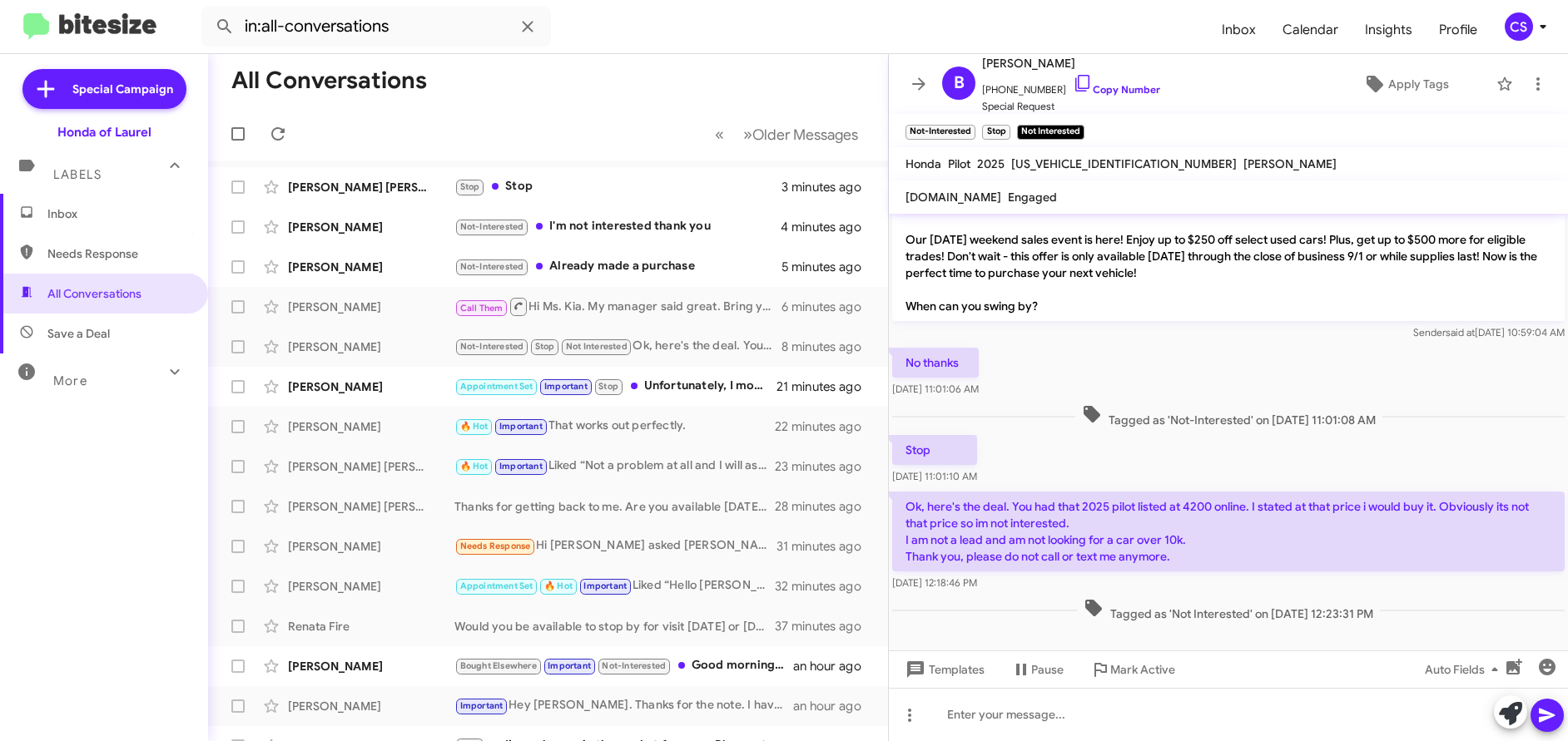
copy p "Our [DATE] weekend sales event is here! Enjoy up to $250 off select used cars! …"
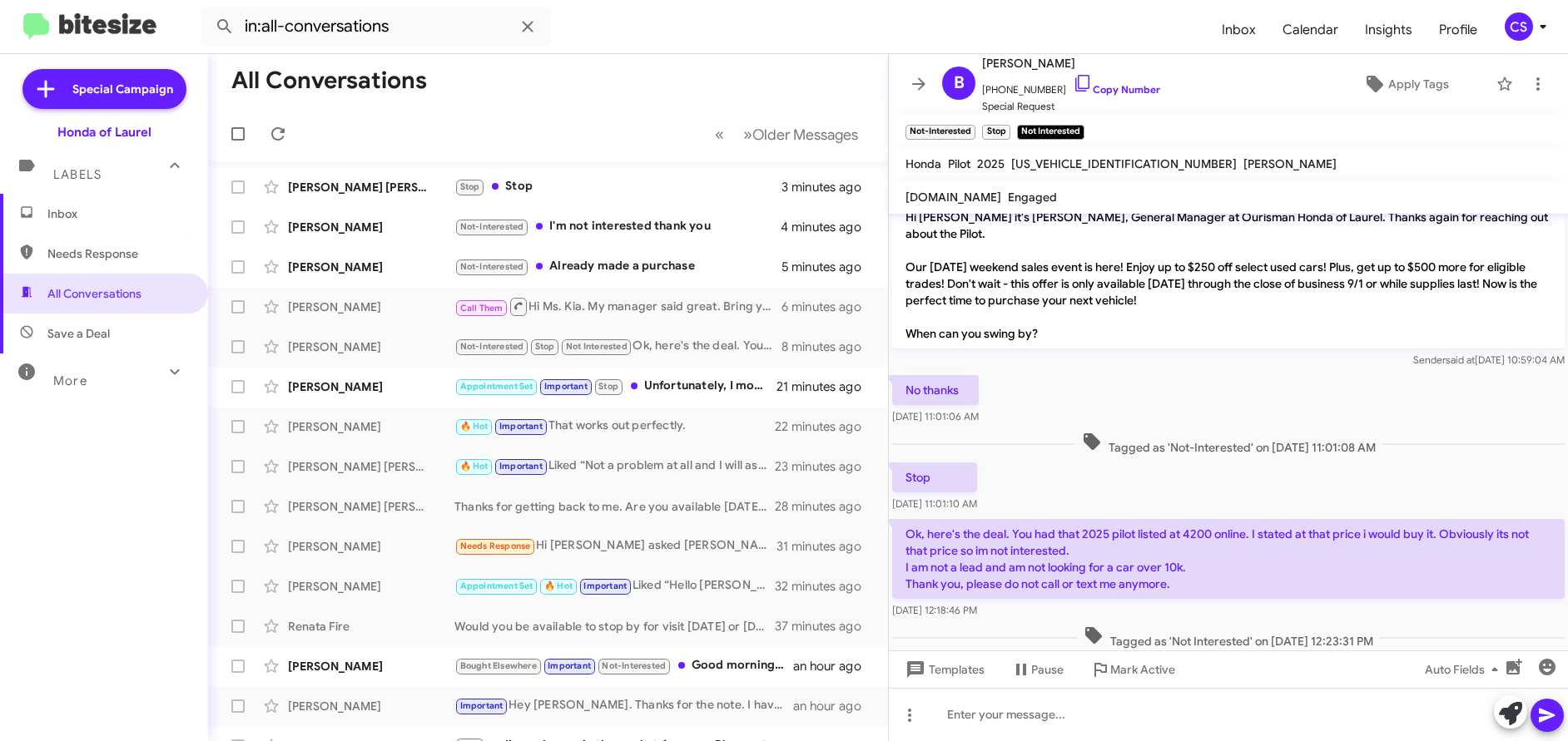
scroll to position [0, 0]
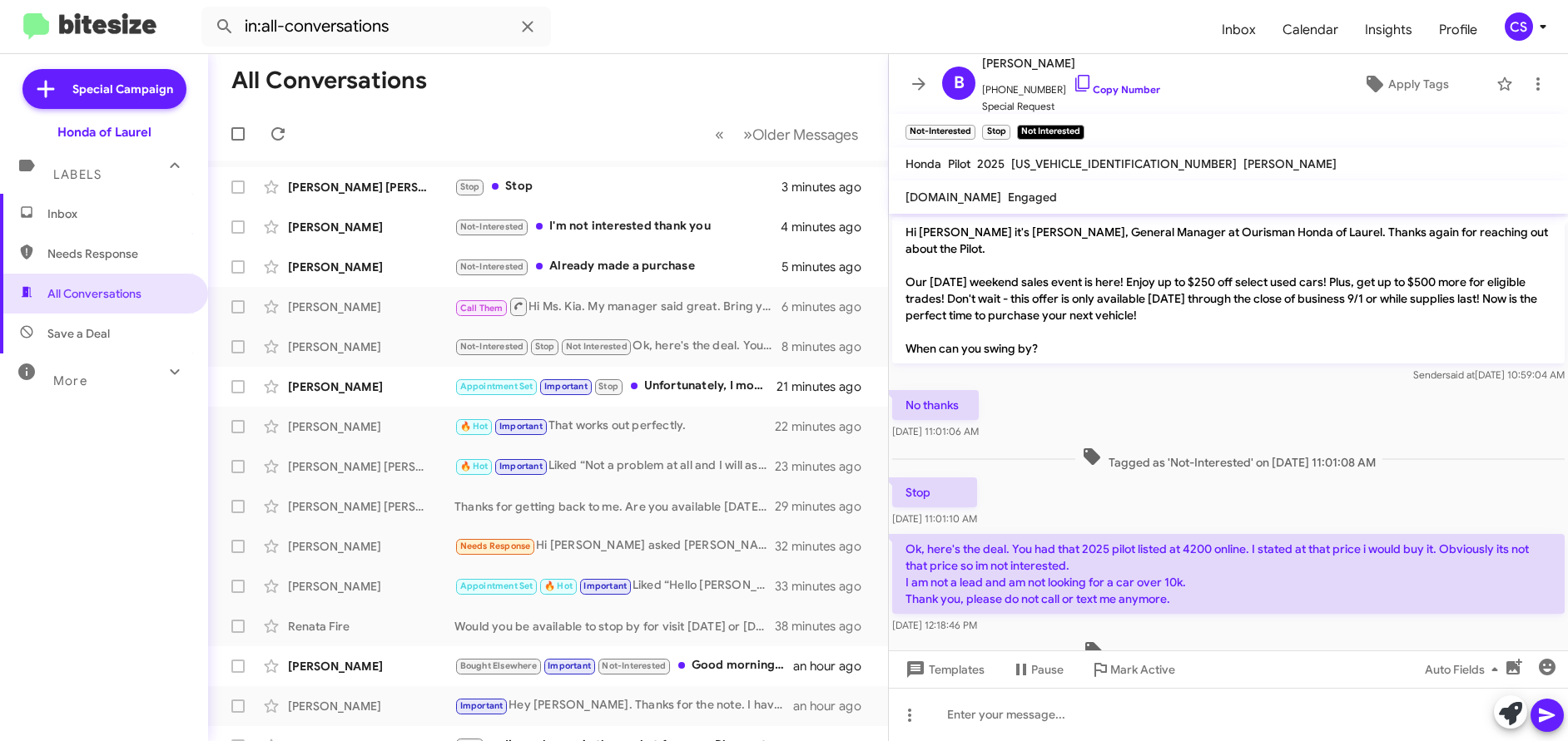
copy p "Our [DATE] weekend sales event is here! Enjoy up to $250 off select used cars! …"
click at [65, 218] on span "Inbox" at bounding box center [117, 214] width 141 height 17
